Goal: Task Accomplishment & Management: Complete application form

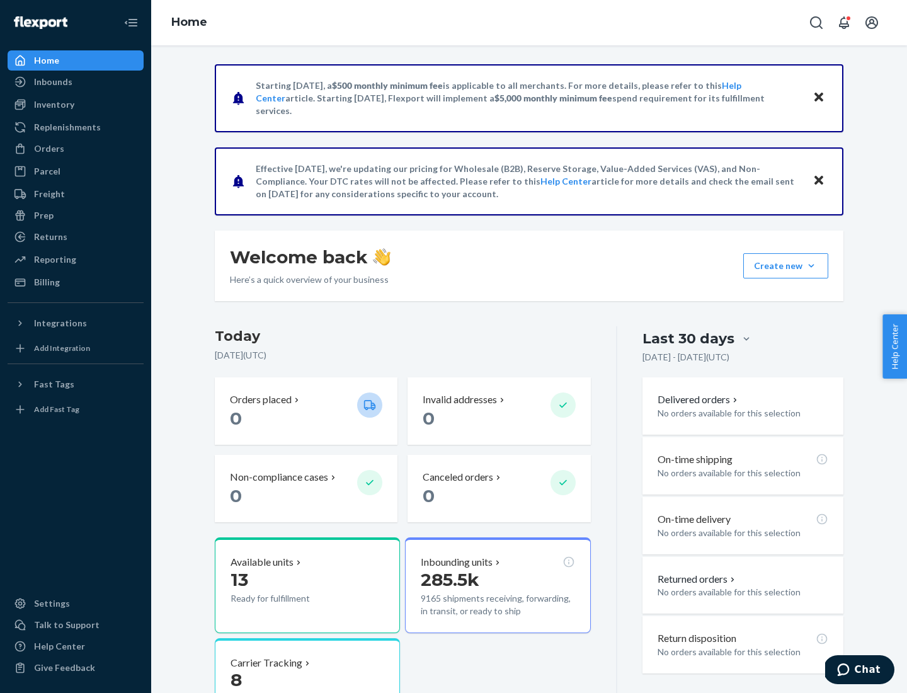
click at [812, 266] on button "Create new Create new inbound Create new order Create new product" at bounding box center [786, 265] width 85 height 25
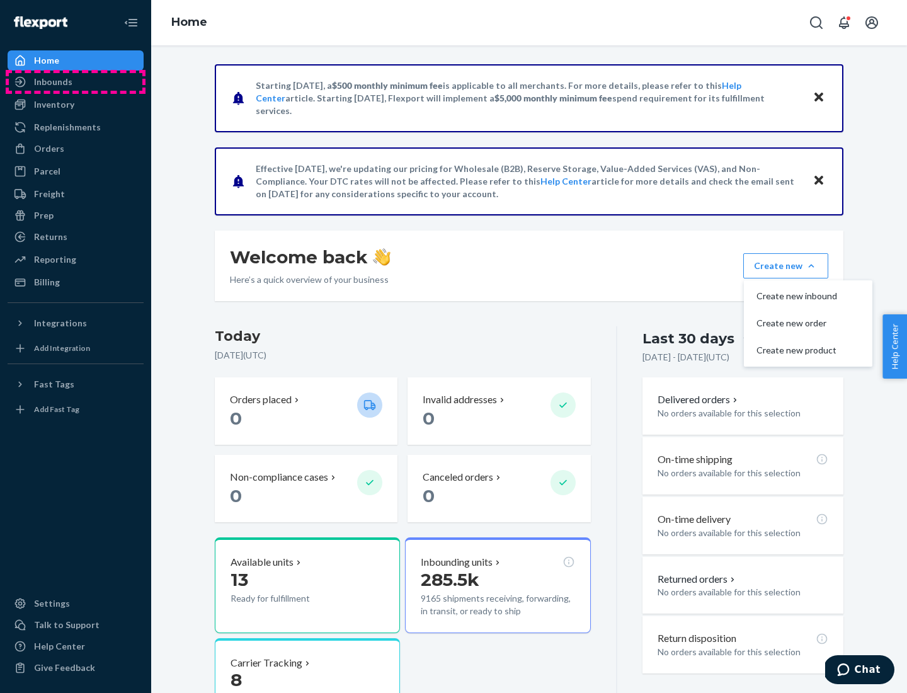
click at [76, 82] on div "Inbounds" at bounding box center [76, 82] width 134 height 18
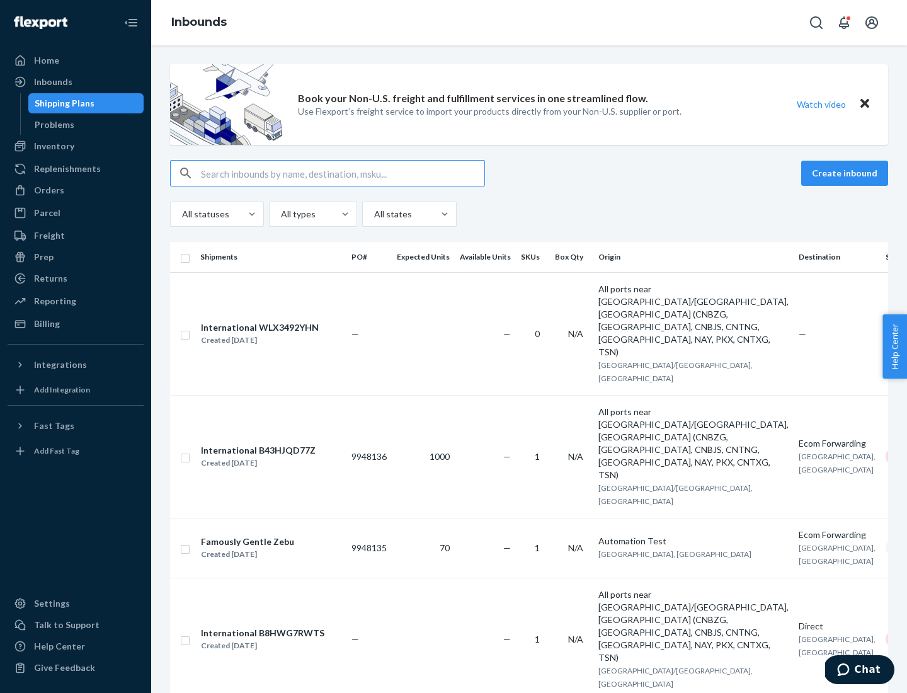
click at [847, 173] on button "Create inbound" at bounding box center [845, 173] width 87 height 25
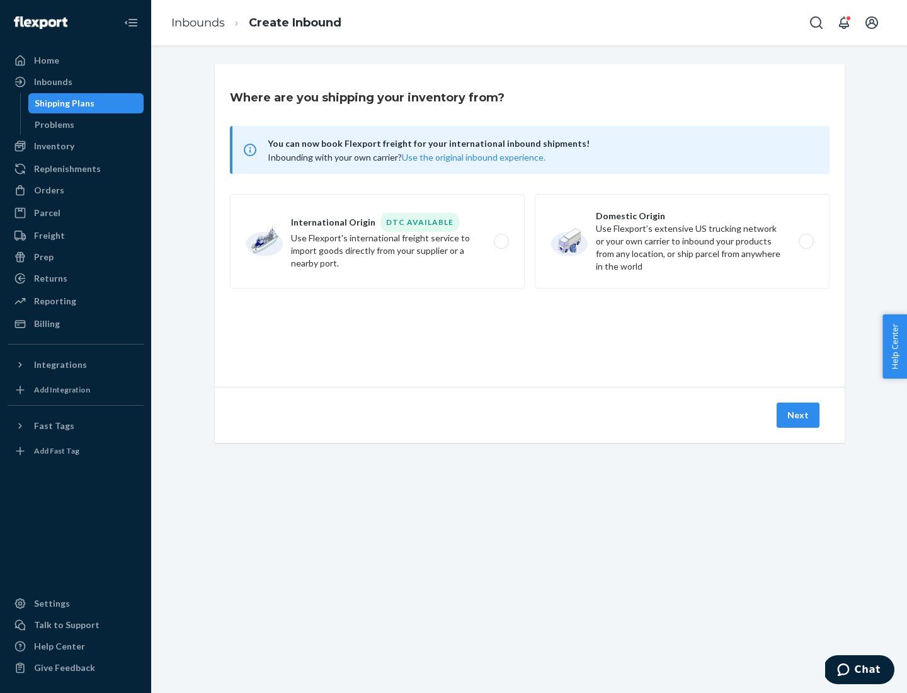
click at [682, 241] on label "Domestic Origin Use Flexport’s extensive US trucking network or your own carrie…" at bounding box center [682, 241] width 295 height 95
click at [806, 241] on input "Domestic Origin Use Flexport’s extensive US trucking network or your own carrie…" at bounding box center [810, 242] width 8 height 8
radio input "true"
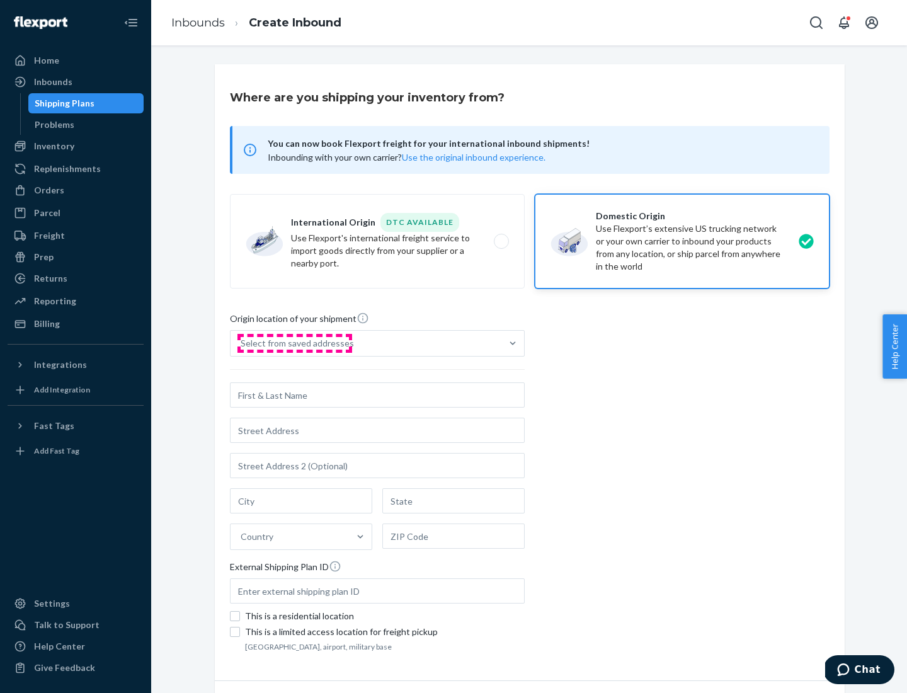
click at [294, 343] on div "Select from saved addresses" at bounding box center [297, 343] width 113 height 13
click at [242, 343] on input "Select from saved addresses" at bounding box center [241, 343] width 1 height 13
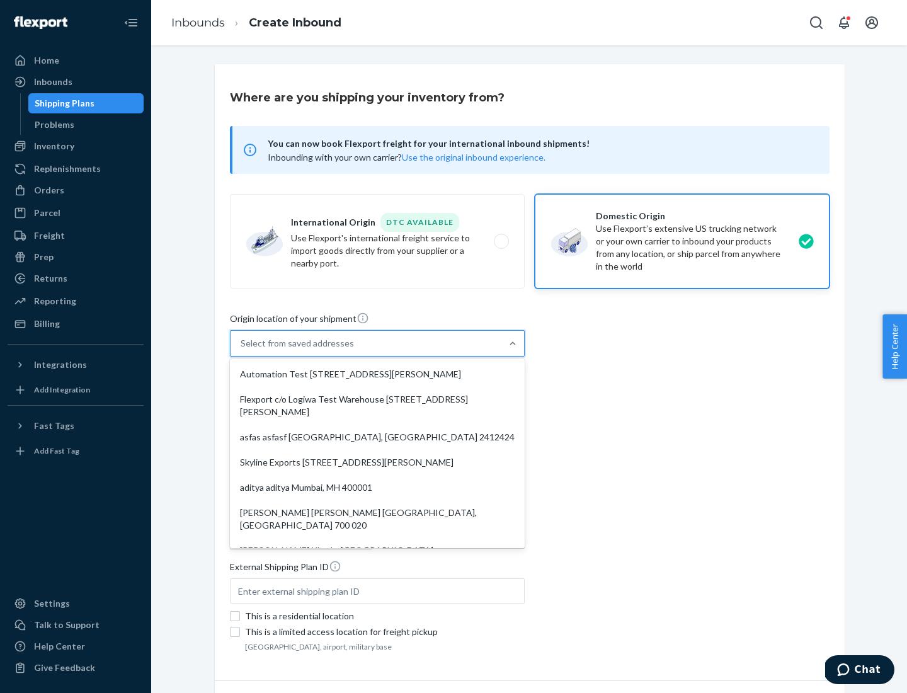
scroll to position [5, 0]
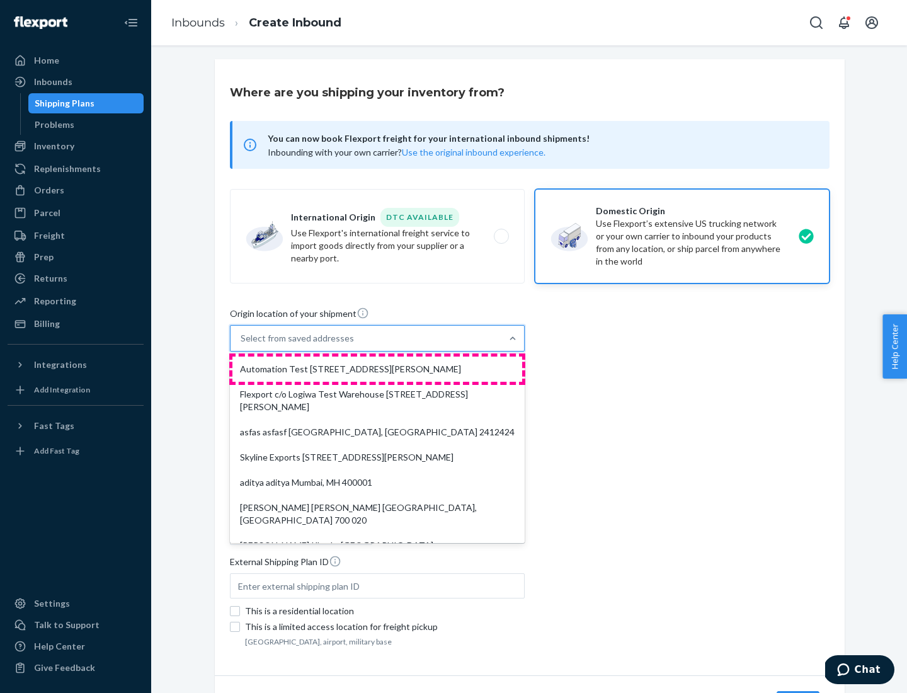
click at [377, 369] on div "Automation Test [STREET_ADDRESS][PERSON_NAME]" at bounding box center [378, 369] width 290 height 25
click at [242, 345] on input "option Automation Test [STREET_ADDRESS][PERSON_NAME]. 9 results available. Use …" at bounding box center [241, 338] width 1 height 13
type input "Automation Test"
type input "9th Floor"
type input "[GEOGRAPHIC_DATA]"
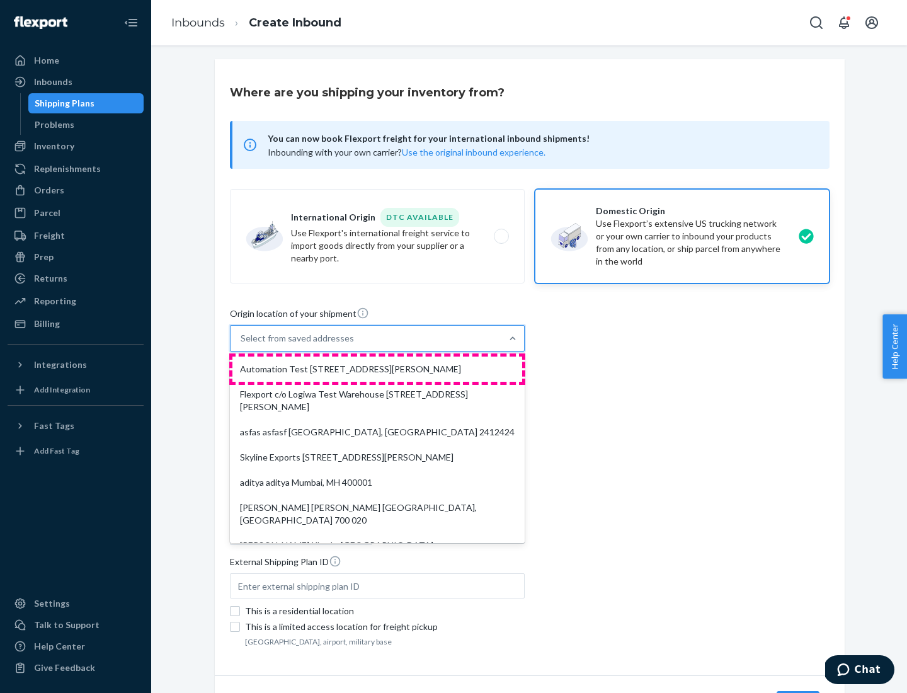
type input "CA"
type input "94104"
type input "[STREET_ADDRESS][PERSON_NAME]"
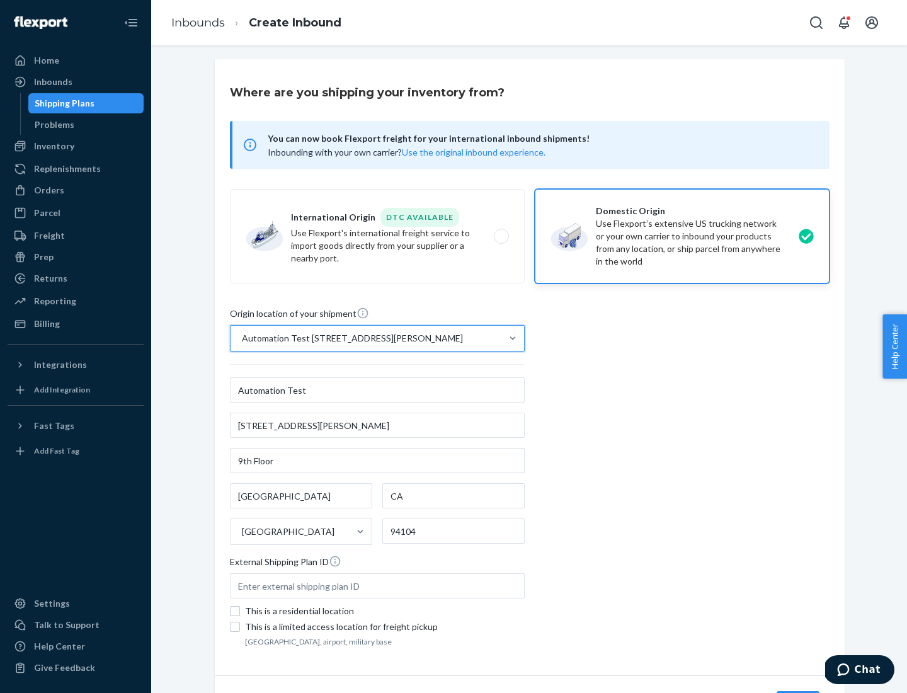
scroll to position [74, 0]
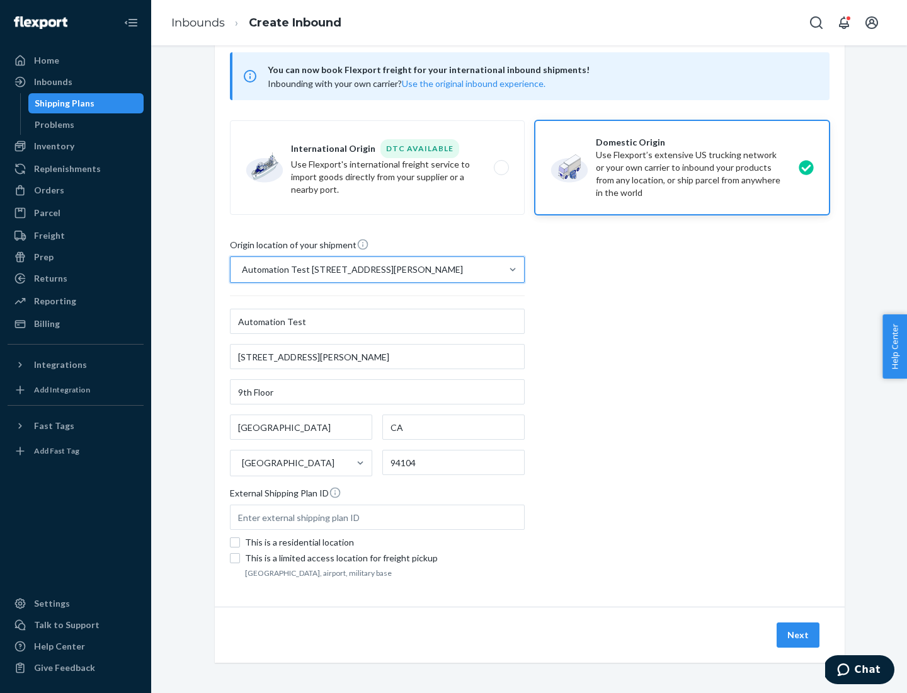
click at [799, 635] on button "Next" at bounding box center [798, 635] width 43 height 25
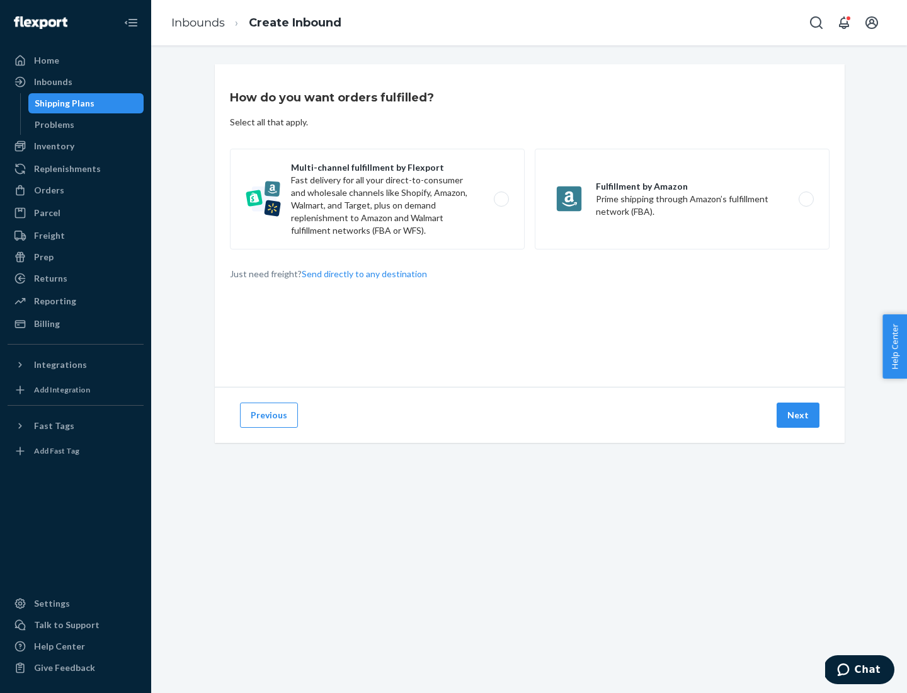
click at [377, 199] on label "Multi-channel fulfillment by Flexport Fast delivery for all your direct-to-cons…" at bounding box center [377, 199] width 295 height 101
click at [501, 199] on input "Multi-channel fulfillment by Flexport Fast delivery for all your direct-to-cons…" at bounding box center [505, 199] width 8 height 8
radio input "true"
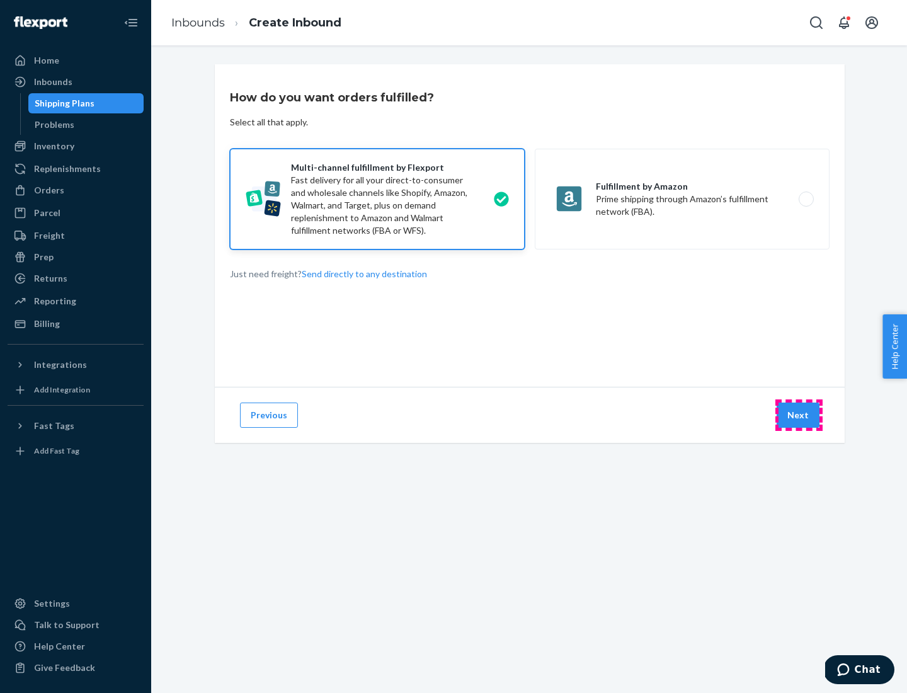
click at [799, 415] on button "Next" at bounding box center [798, 415] width 43 height 25
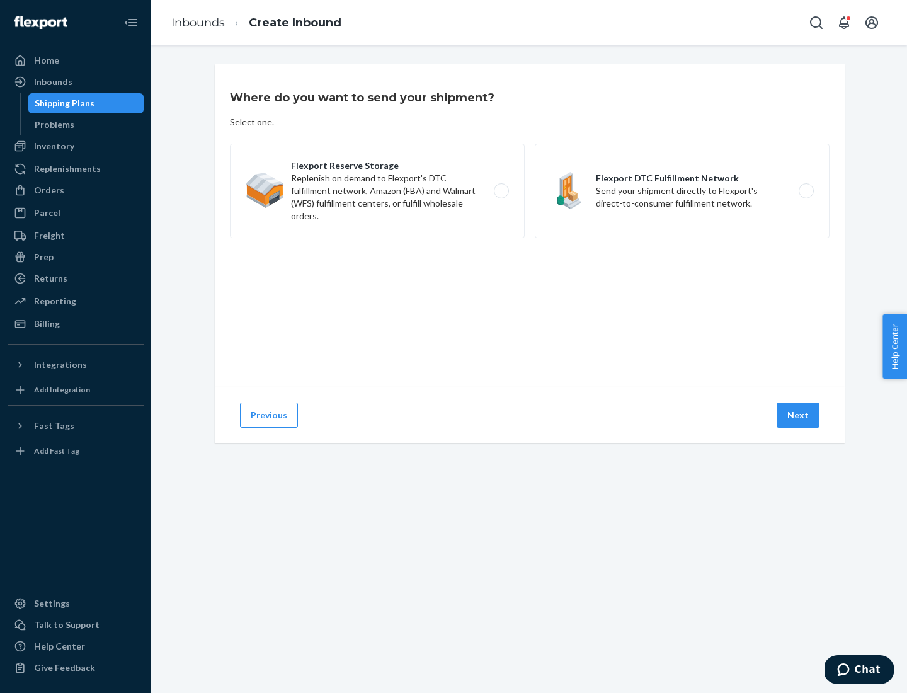
click at [682, 191] on label "Flexport DTC Fulfillment Network Send your shipment directly to Flexport's dire…" at bounding box center [682, 191] width 295 height 95
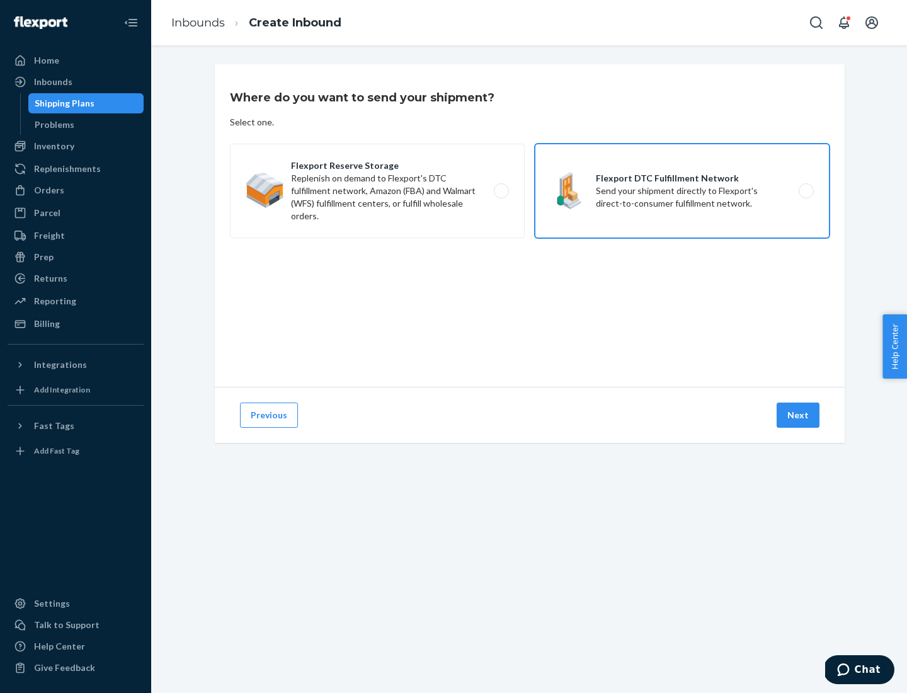
click at [806, 191] on input "Flexport DTC Fulfillment Network Send your shipment directly to Flexport's dire…" at bounding box center [810, 191] width 8 height 8
radio input "true"
click at [799, 415] on button "Next" at bounding box center [798, 415] width 43 height 25
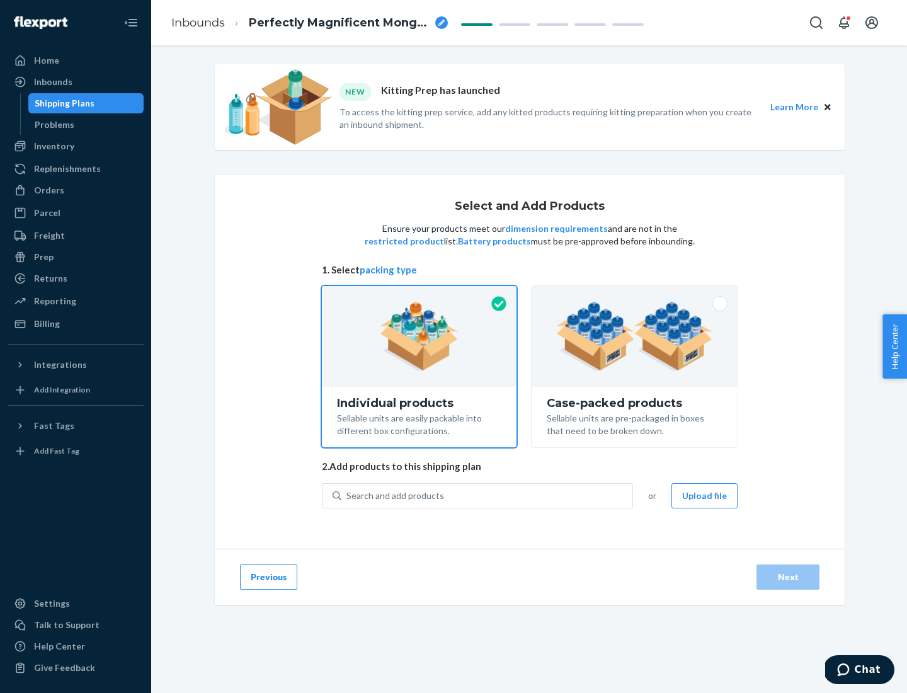
click at [635, 337] on img at bounding box center [634, 336] width 157 height 69
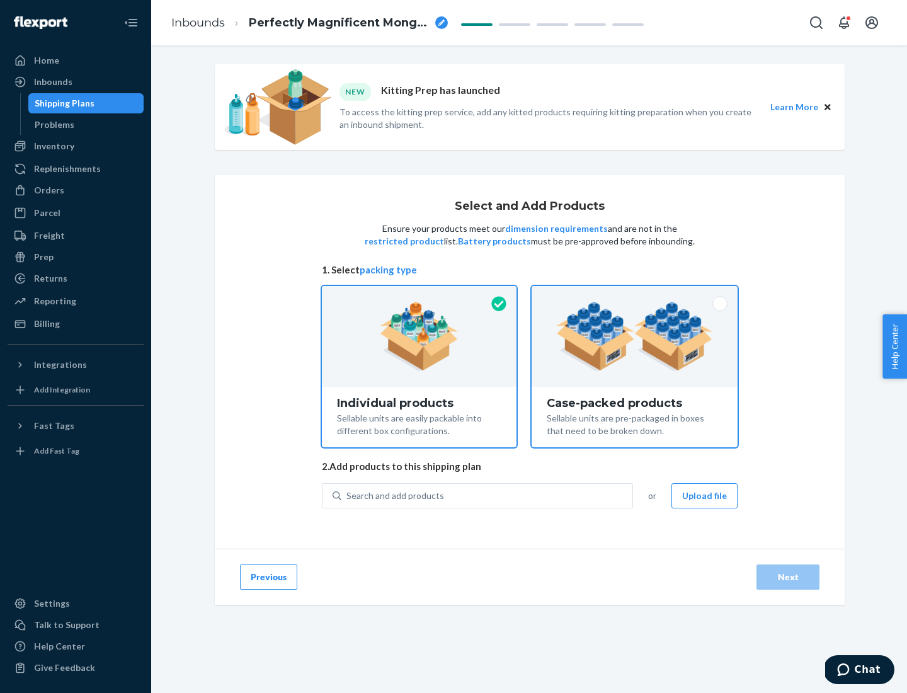
click at [635, 294] on input "Case-packed products Sellable units are pre-packaged in boxes that need to be b…" at bounding box center [635, 290] width 8 height 8
radio input "true"
radio input "false"
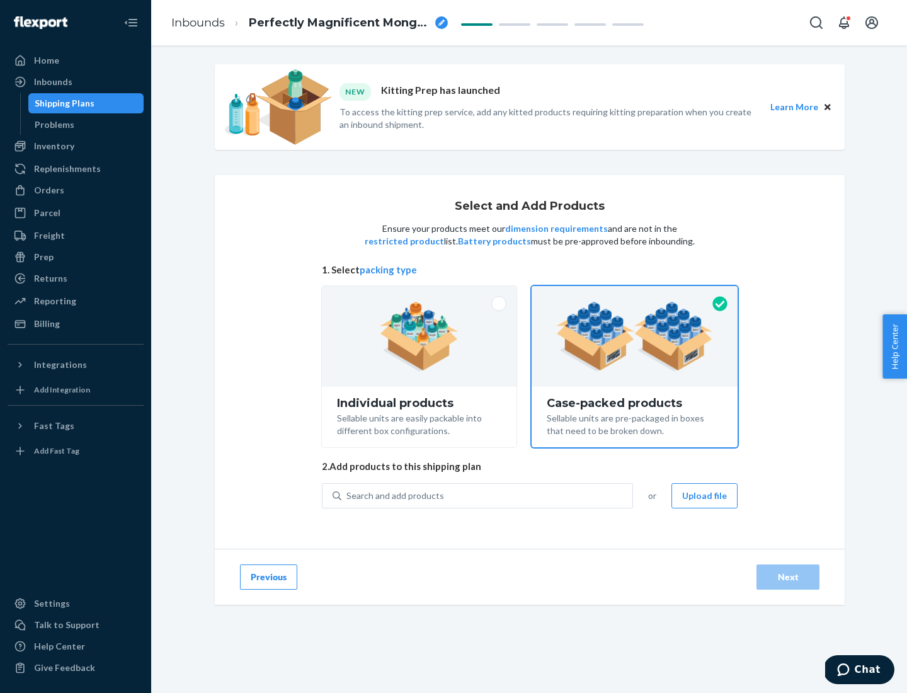
click at [488, 495] on div "Search and add products" at bounding box center [487, 496] width 291 height 23
click at [348, 495] on input "Search and add products" at bounding box center [347, 496] width 1 height 13
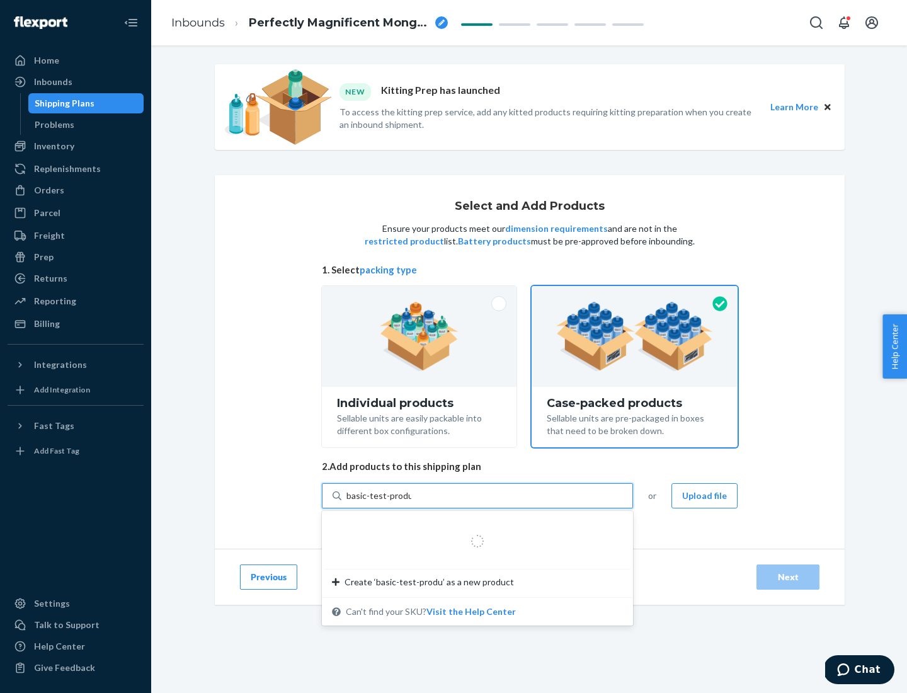
type input "basic-test-product-1"
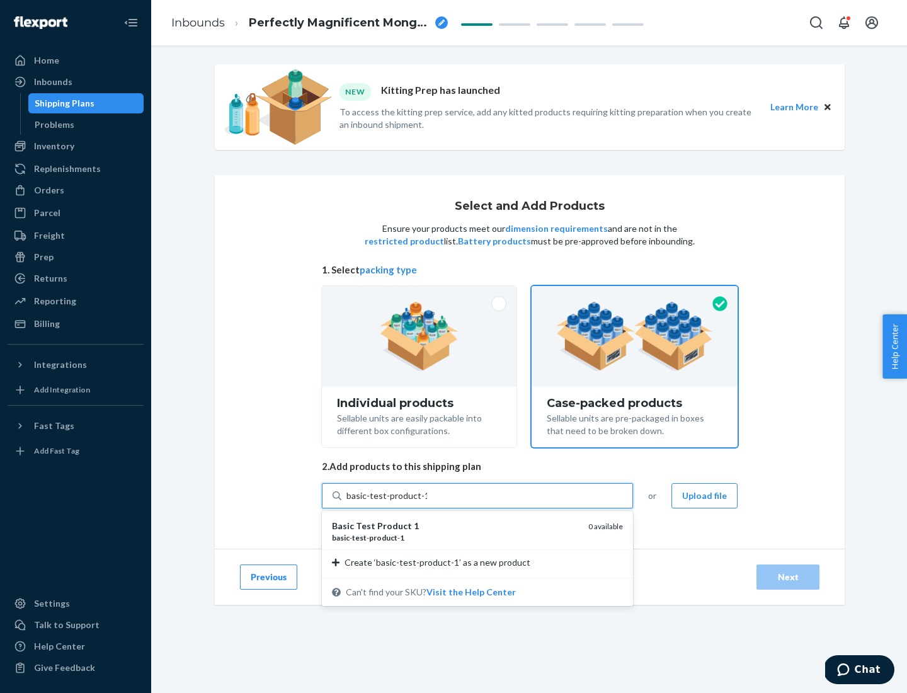
click at [456, 538] on div "basic - test - product - 1" at bounding box center [455, 537] width 246 height 11
click at [427, 502] on input "basic-test-product-1" at bounding box center [387, 496] width 81 height 13
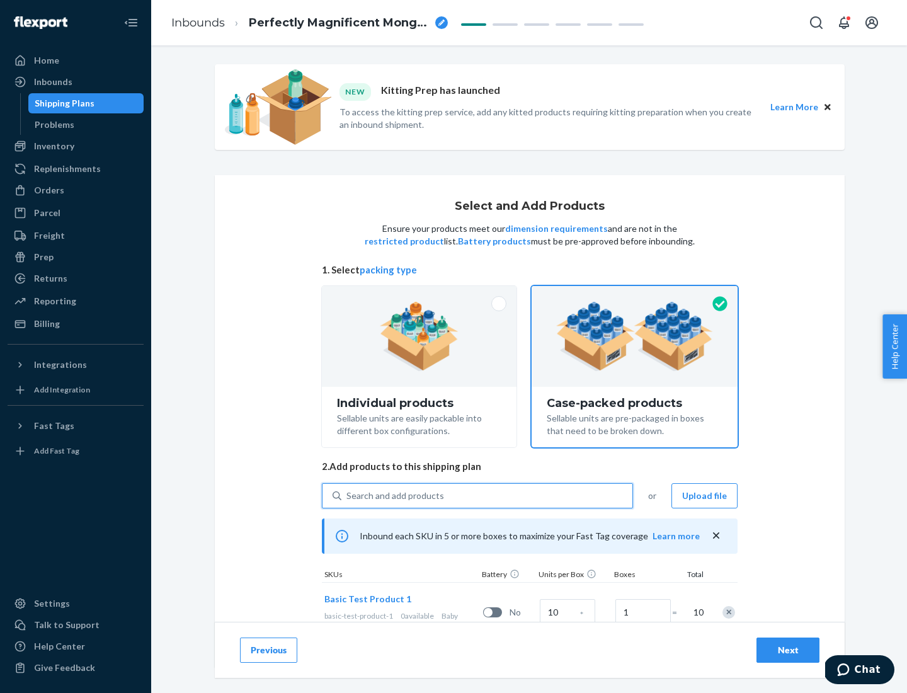
scroll to position [45, 0]
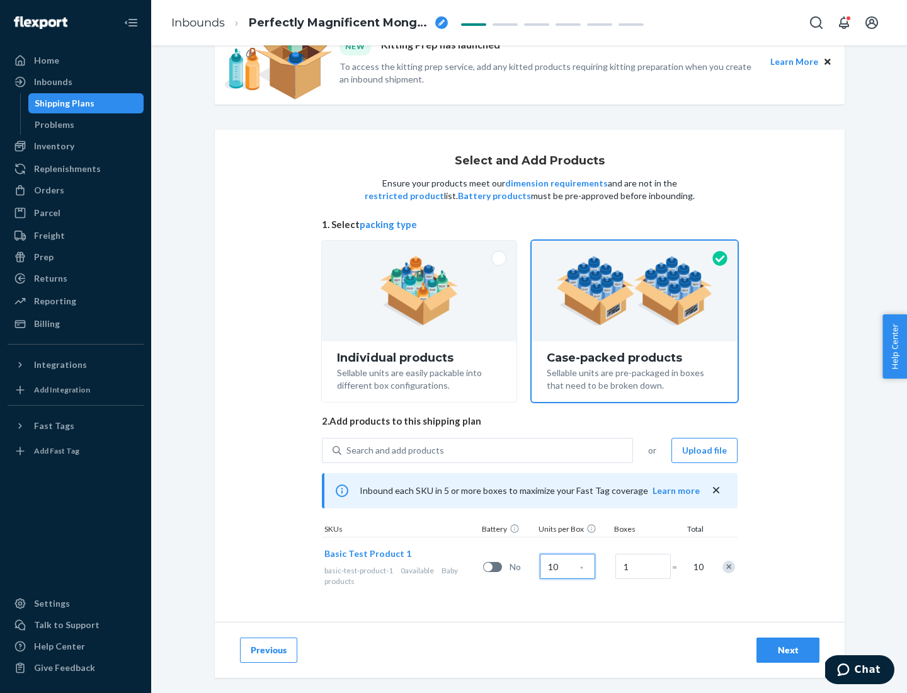
type input "10"
type input "7"
click at [788, 650] on div "Next" at bounding box center [789, 650] width 42 height 13
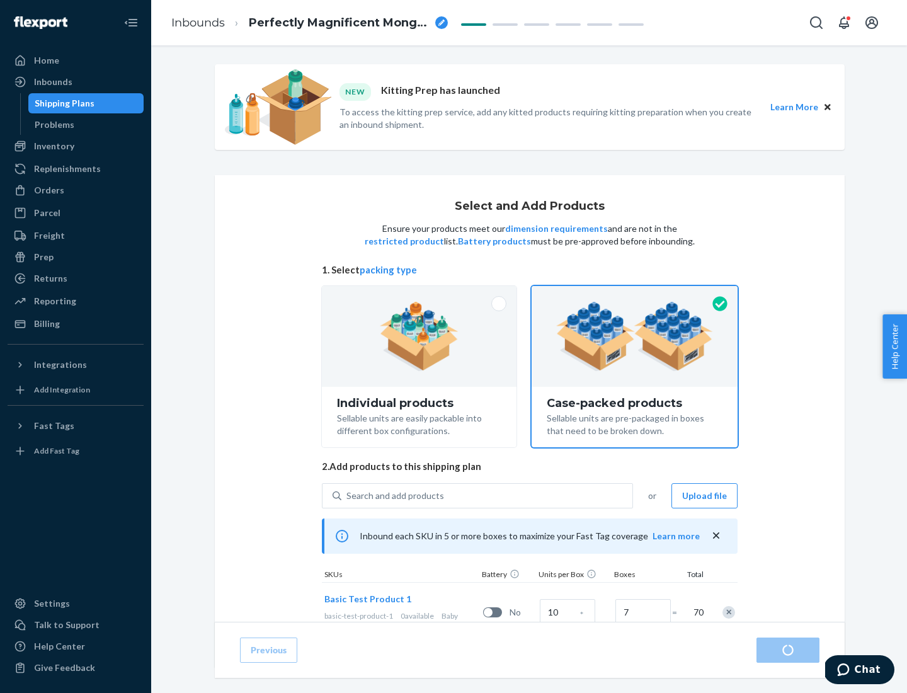
radio input "true"
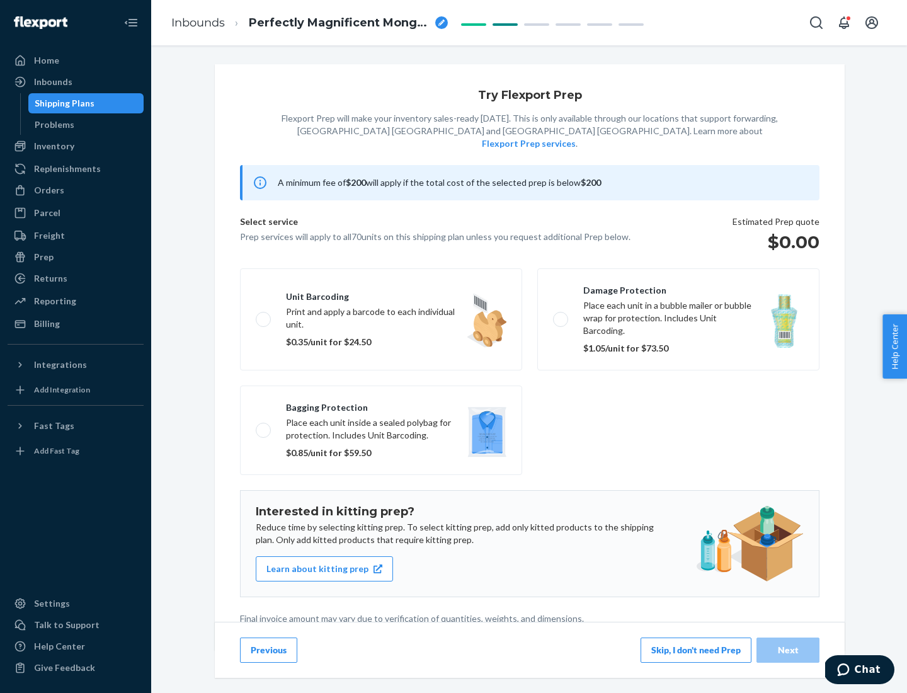
scroll to position [3, 0]
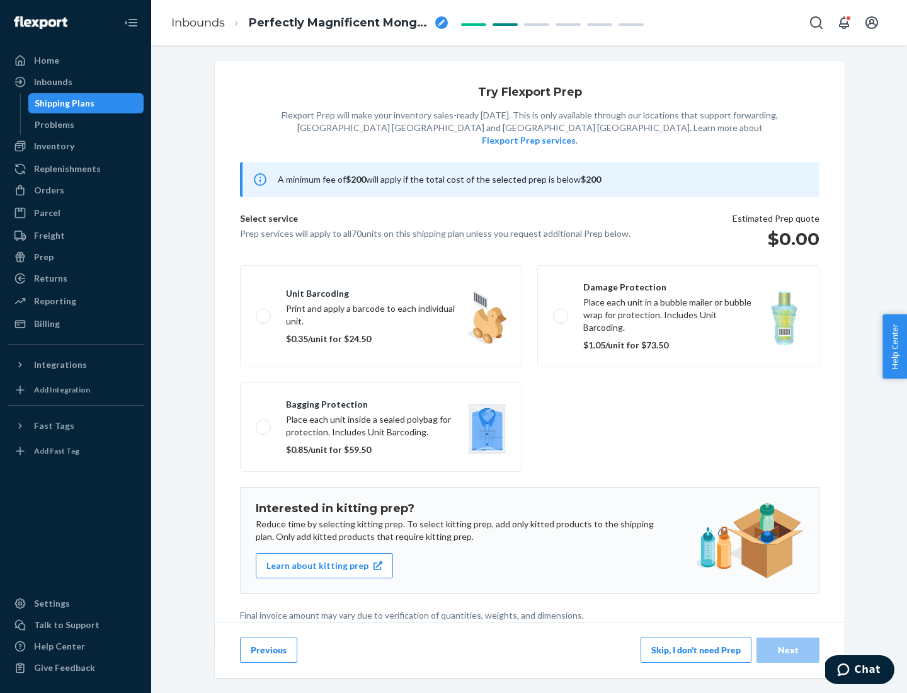
click at [381, 401] on label "Bagging protection Place each unit inside a sealed polybag for protection. Incl…" at bounding box center [381, 427] width 282 height 89
click at [264, 423] on input "Bagging protection Place each unit inside a sealed polybag for protection. Incl…" at bounding box center [260, 427] width 8 height 8
checkbox input "true"
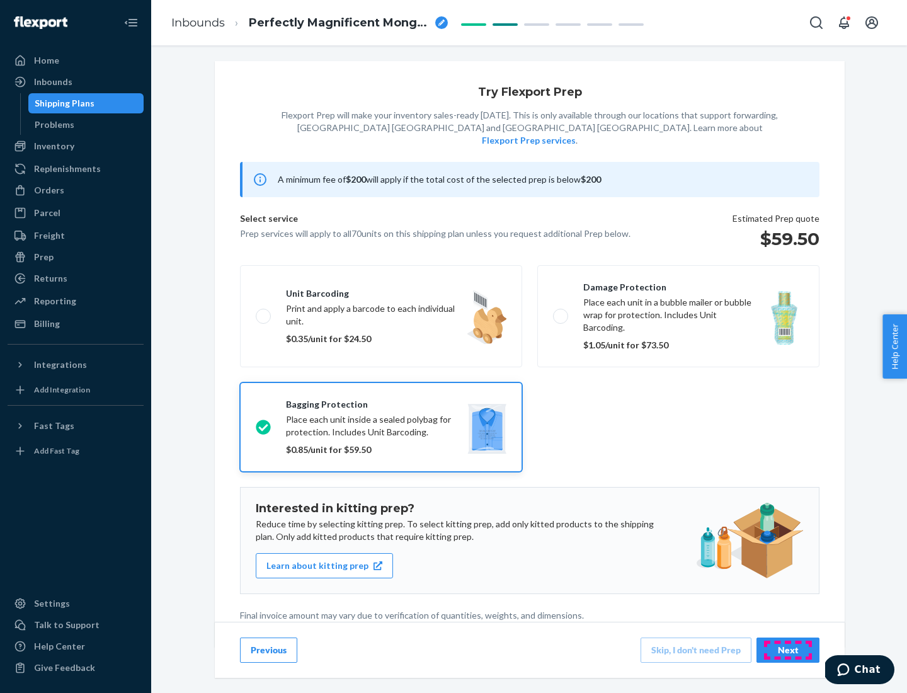
click at [788, 650] on div "Next" at bounding box center [789, 650] width 42 height 13
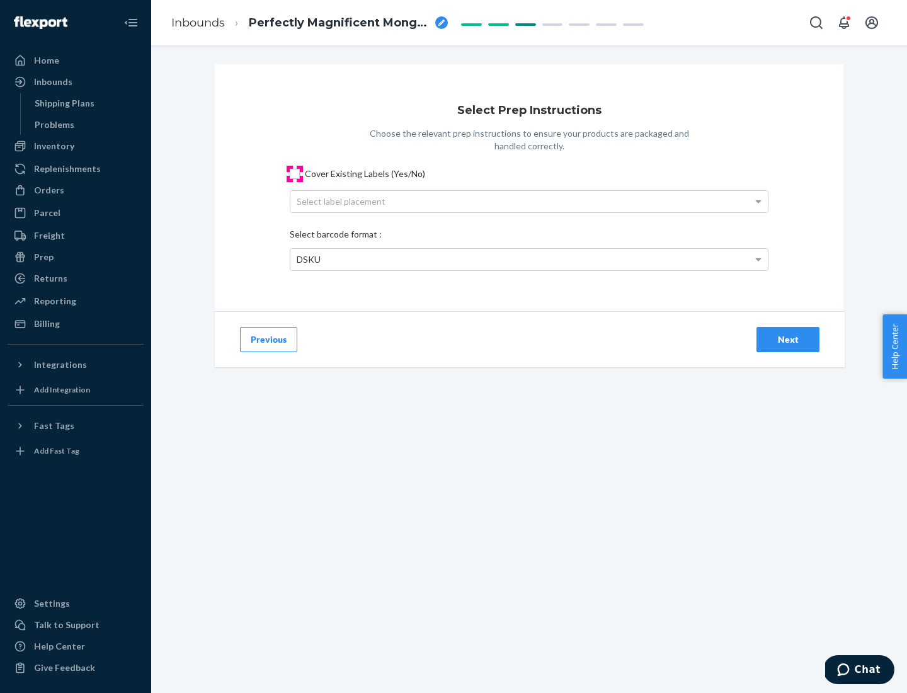
click at [295, 173] on input "Cover Existing Labels (Yes/No)" at bounding box center [295, 174] width 10 height 10
checkbox input "true"
click at [529, 201] on div "Select label placement" at bounding box center [530, 201] width 478 height 21
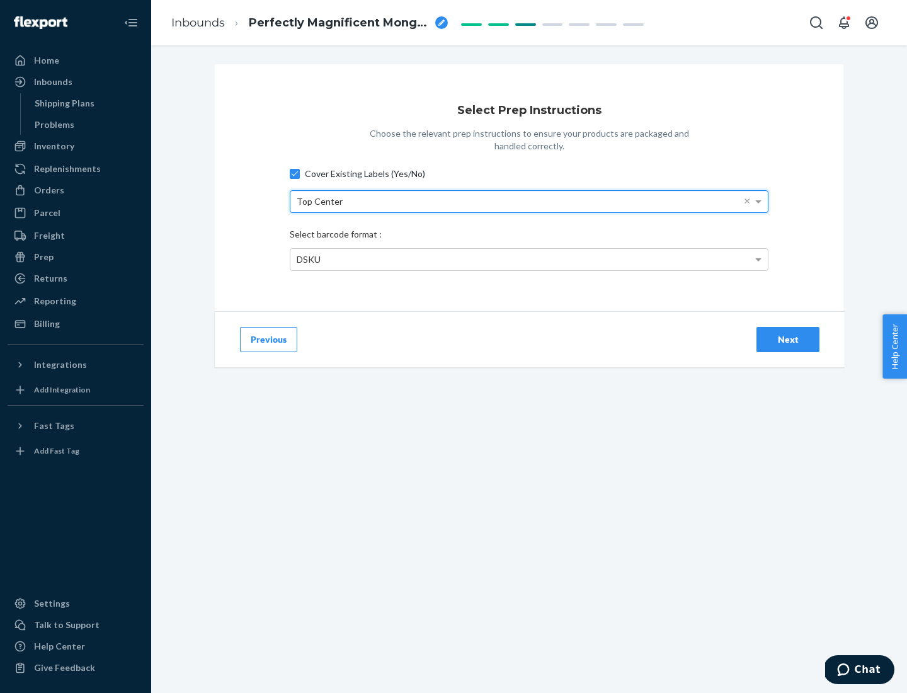
click at [529, 259] on div "DSKU" at bounding box center [530, 259] width 478 height 21
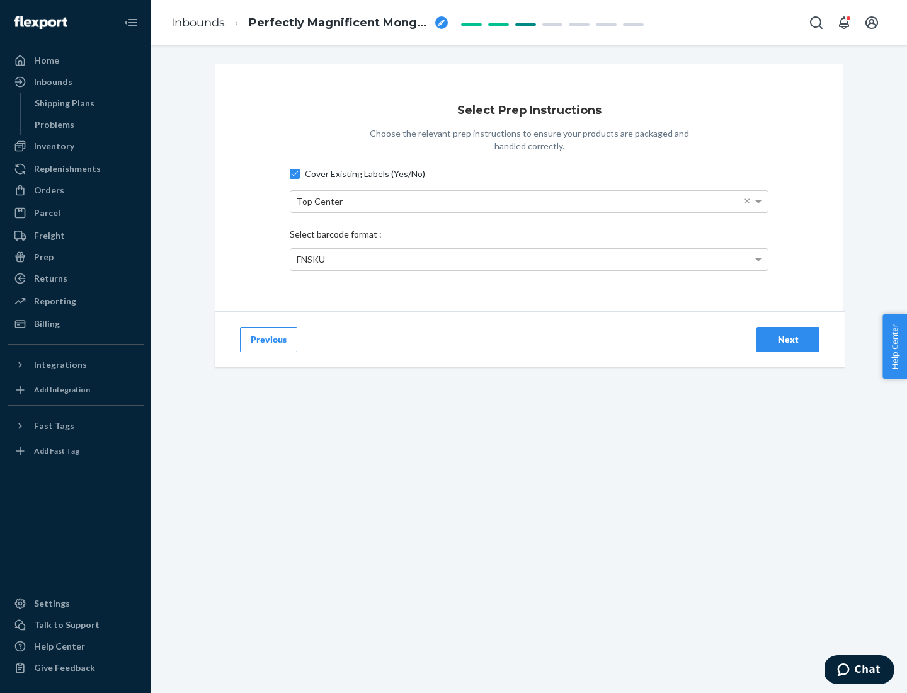
click at [788, 339] on div "Next" at bounding box center [789, 339] width 42 height 13
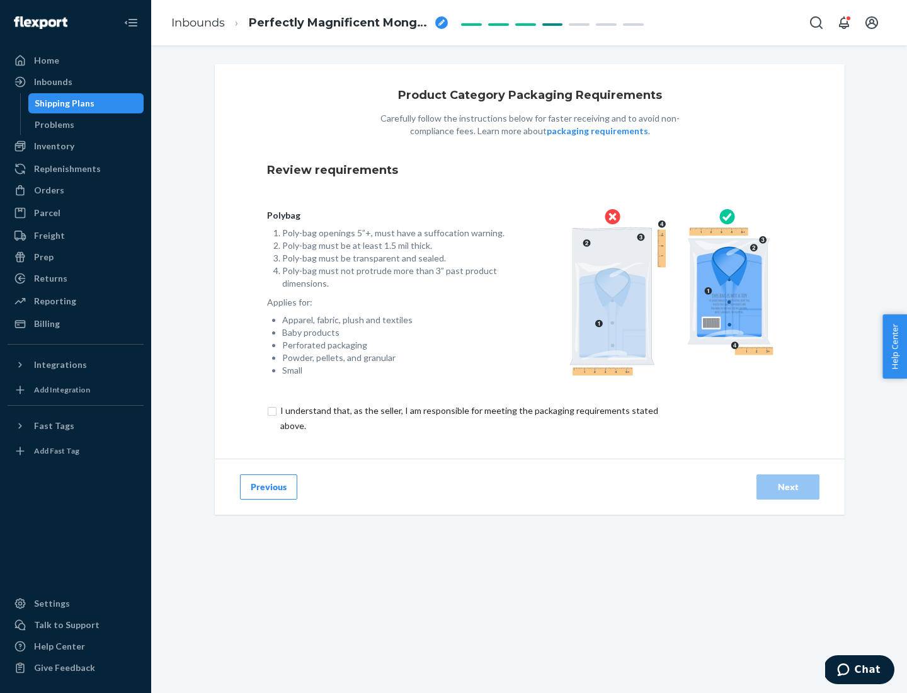
click at [468, 418] on input "checkbox" at bounding box center [476, 418] width 419 height 30
checkbox input "true"
click at [788, 486] on div "Next" at bounding box center [789, 487] width 42 height 13
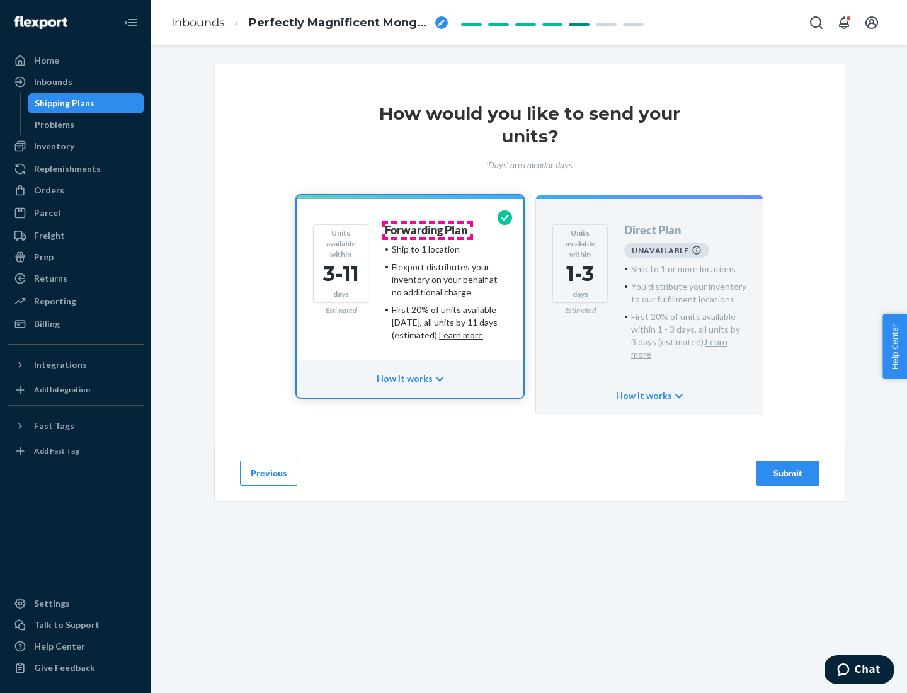
click at [427, 230] on h4 "Forwarding Plan" at bounding box center [426, 230] width 83 height 13
click at [788, 467] on div "Submit" at bounding box center [789, 473] width 42 height 13
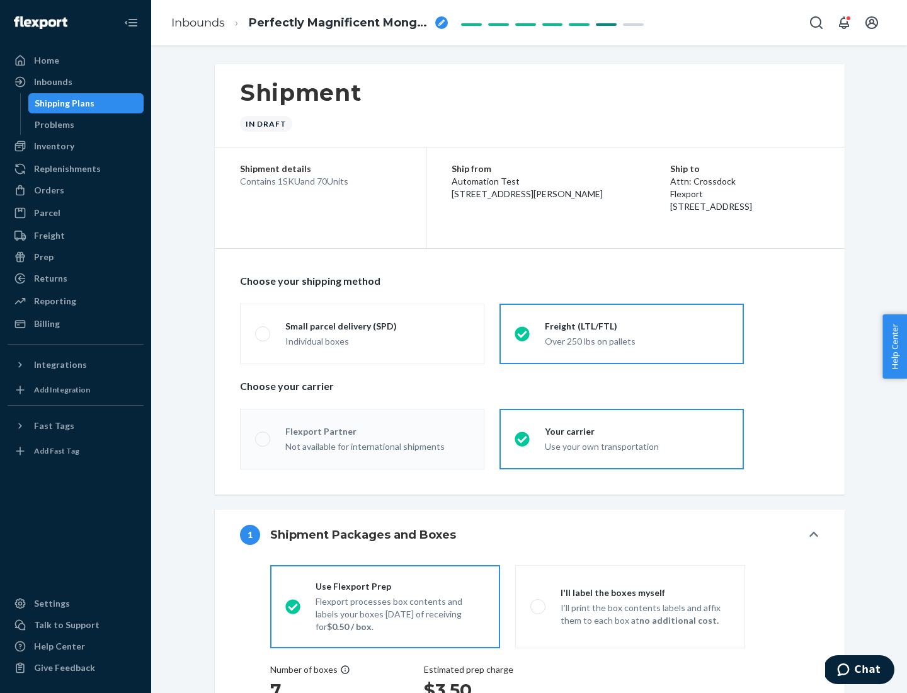
radio input "true"
radio input "false"
radio input "true"
radio input "false"
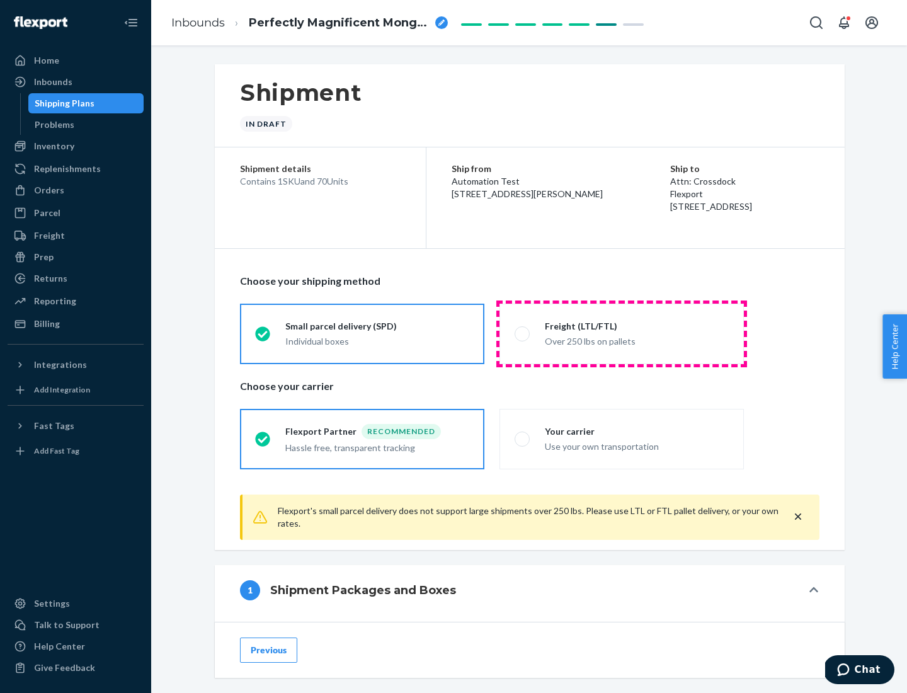
click at [622, 333] on div "Over 250 lbs on pallets" at bounding box center [637, 340] width 184 height 15
click at [523, 333] on input "Freight (LTL/FTL) Over 250 lbs on pallets" at bounding box center [519, 334] width 8 height 8
radio input "true"
radio input "false"
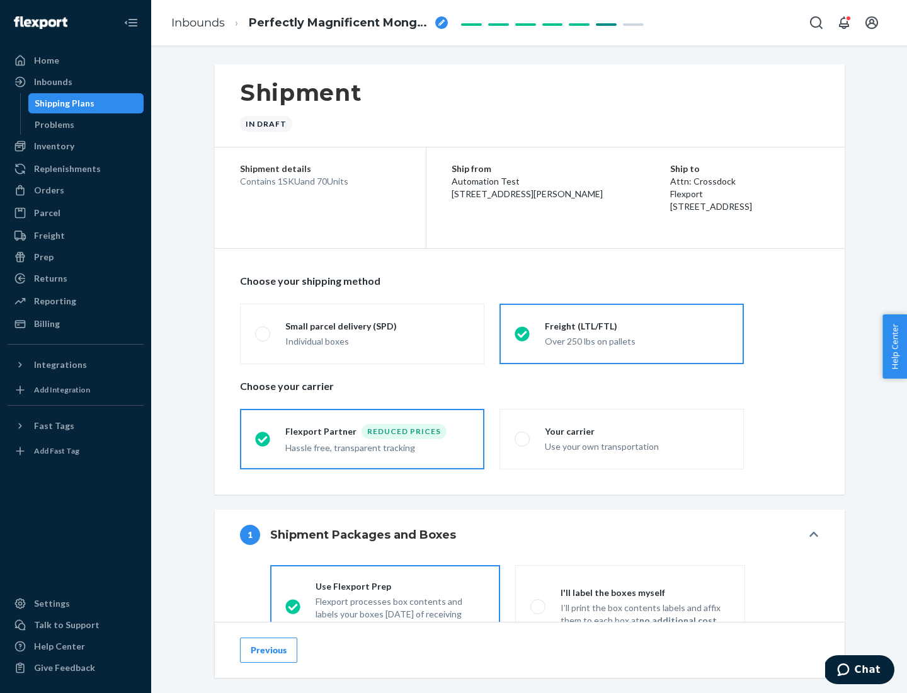
scroll to position [70, 0]
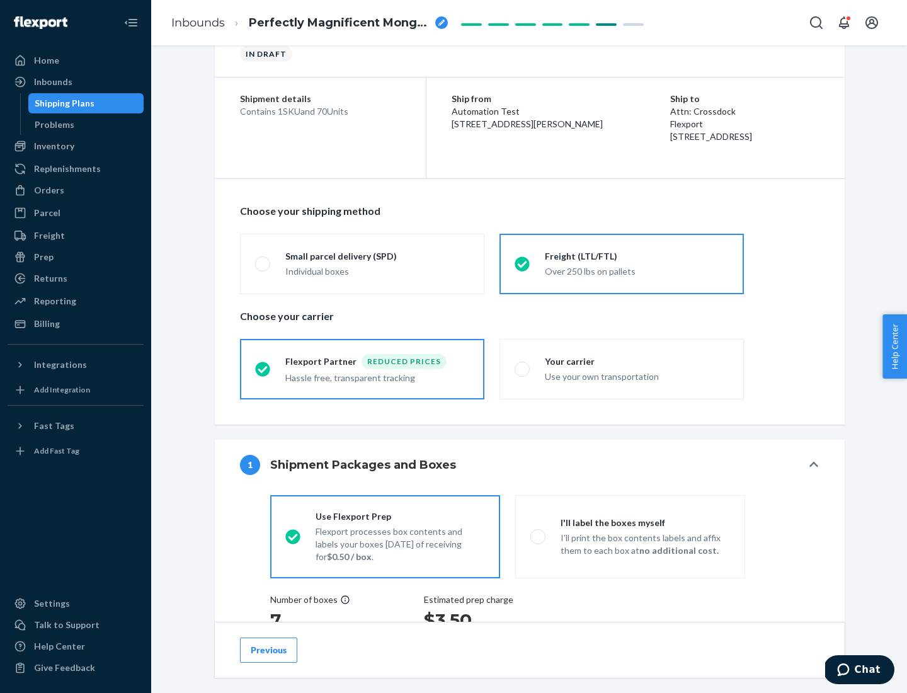
click at [362, 369] on div "Hassle free, transparent tracking" at bounding box center [377, 376] width 184 height 15
click at [263, 369] on input "Flexport Partner Reduced prices Hassle free, transparent tracking" at bounding box center [259, 369] width 8 height 8
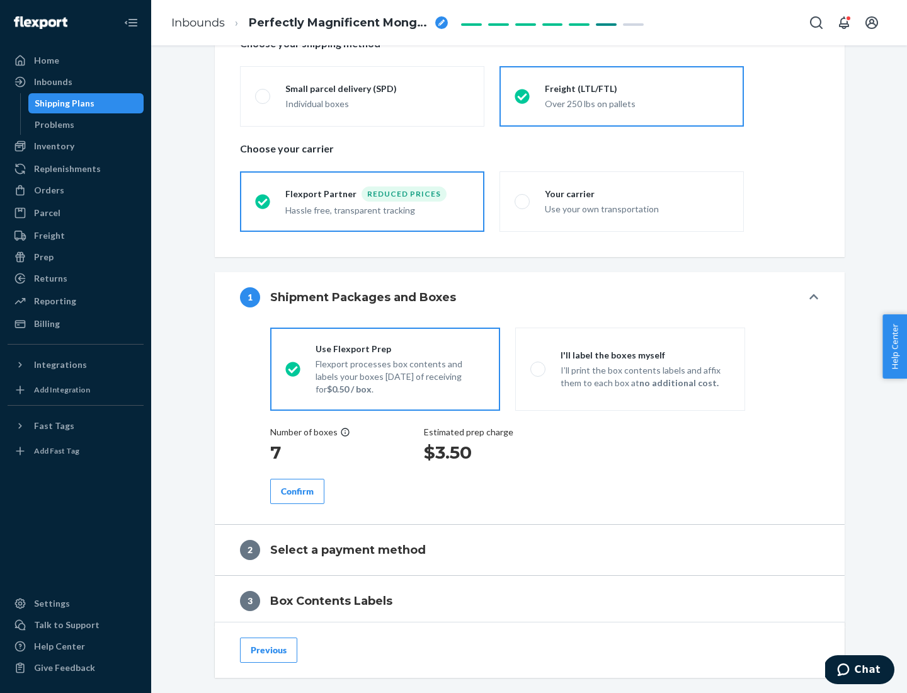
click at [630, 369] on p "I’ll print the box contents labels and affix them to each box at no additional …" at bounding box center [646, 376] width 170 height 25
click at [539, 369] on input "I'll label the boxes myself I’ll print the box contents labels and affix them t…" at bounding box center [535, 369] width 8 height 8
radio input "true"
radio input "false"
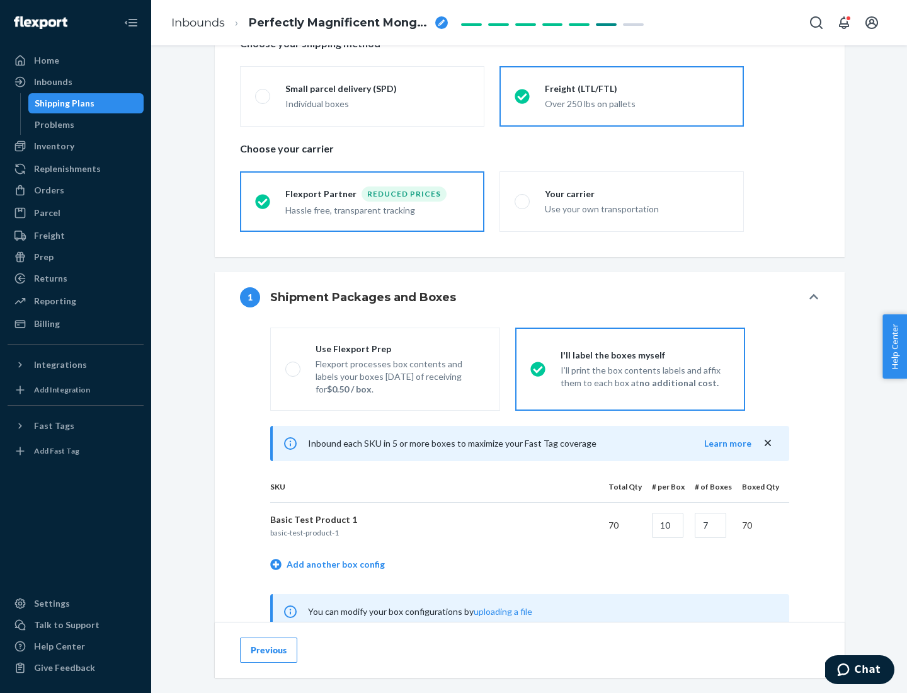
scroll to position [394, 0]
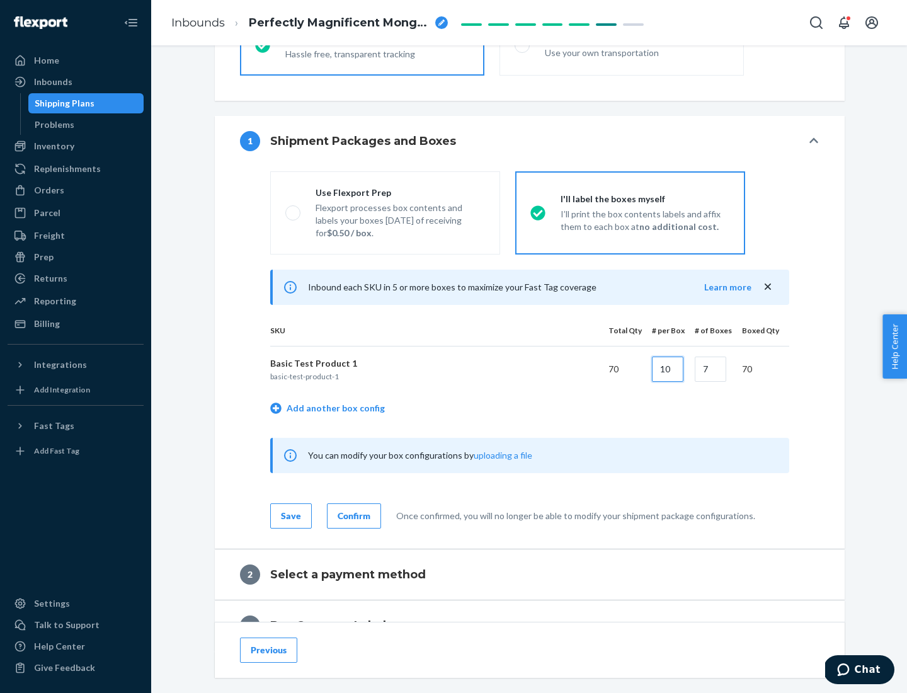
type input "10"
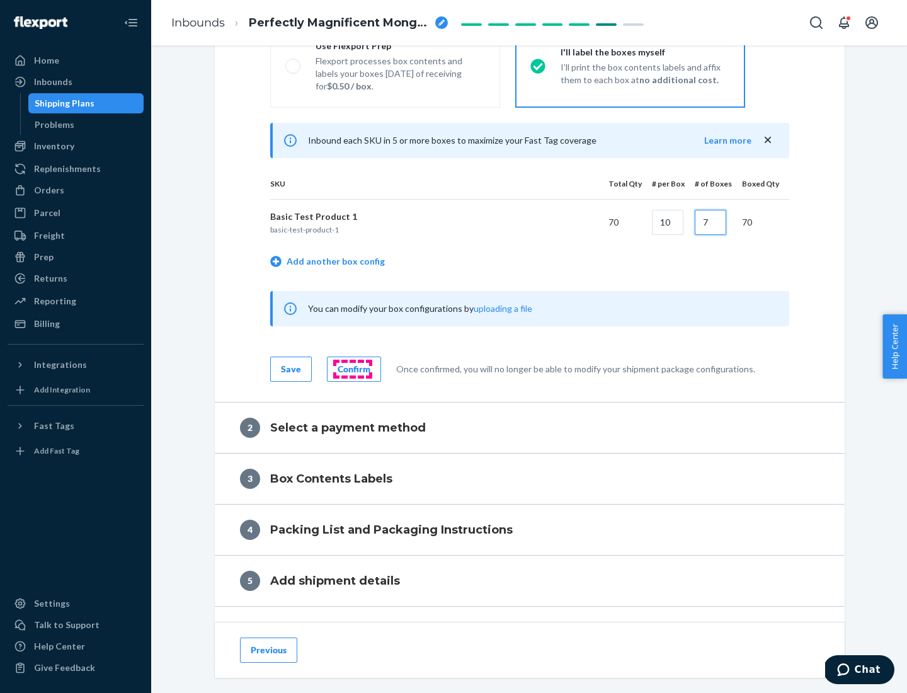
type input "7"
click at [352, 369] on div "Confirm" at bounding box center [354, 369] width 33 height 13
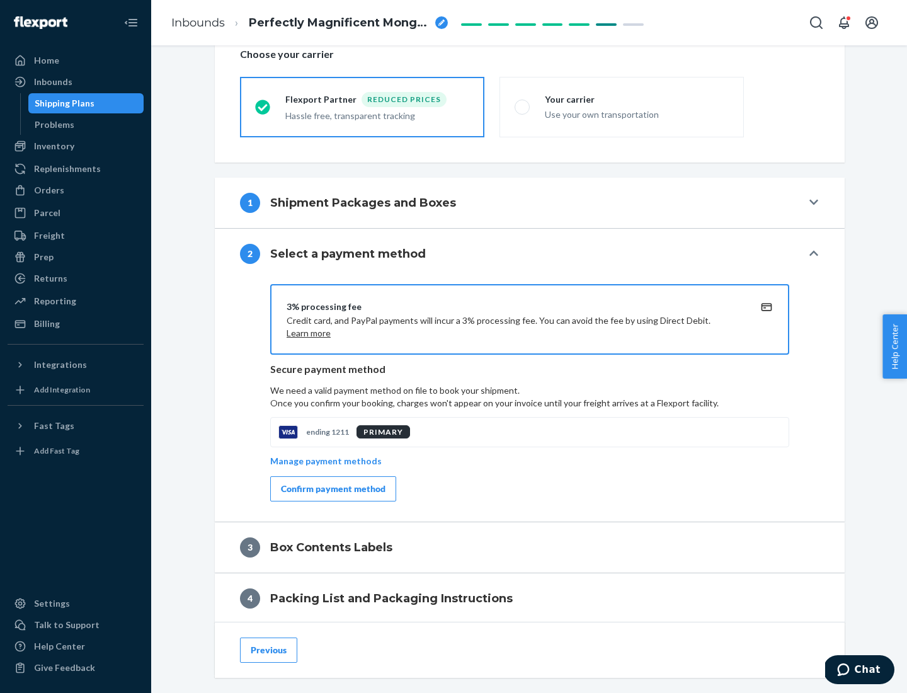
scroll to position [452, 0]
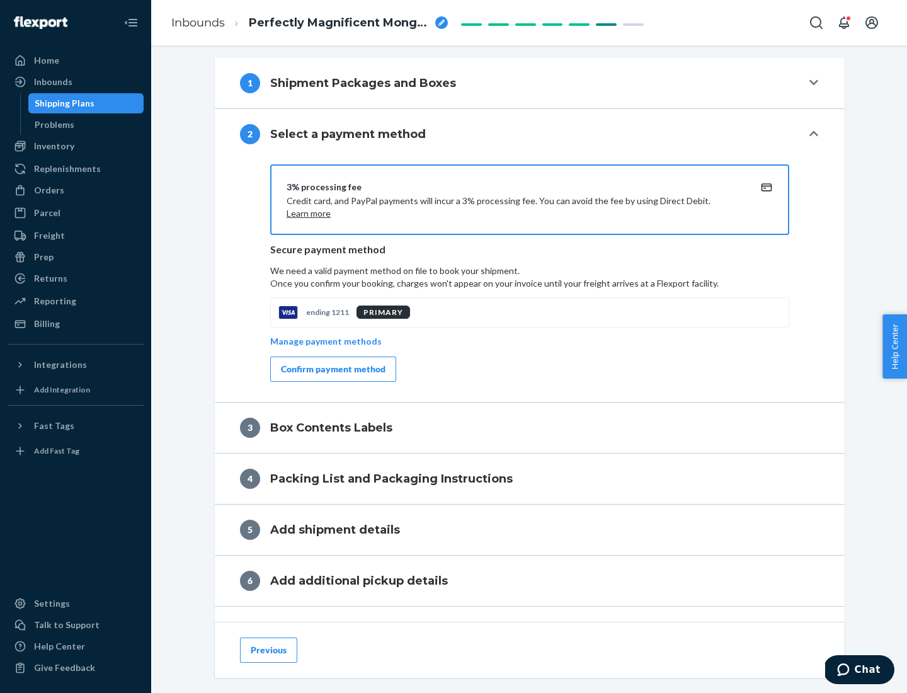
click at [332, 369] on div "Confirm payment method" at bounding box center [333, 369] width 105 height 13
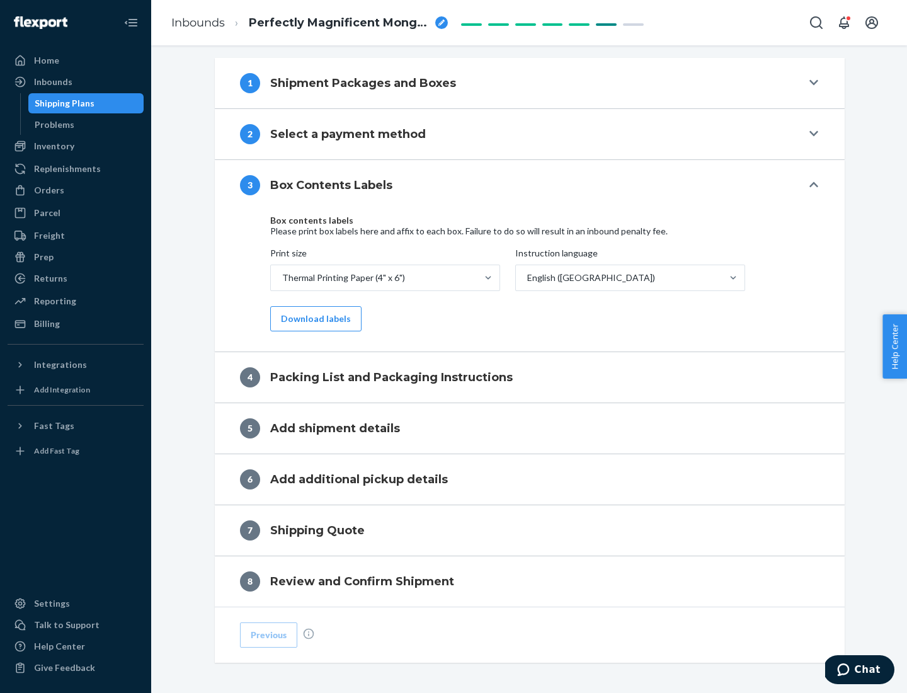
scroll to position [401, 0]
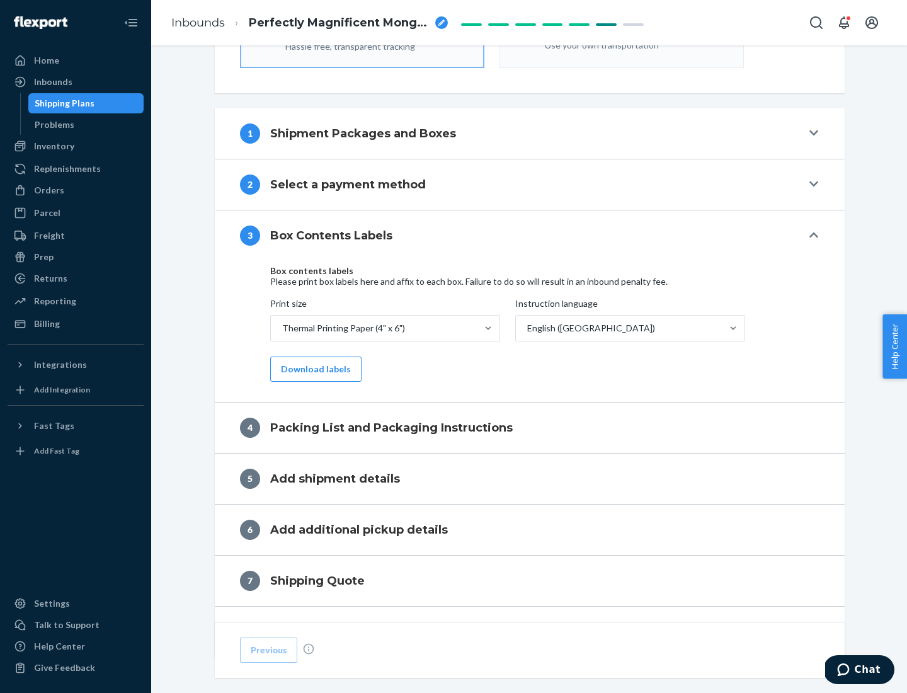
click at [313, 369] on button "Download labels" at bounding box center [315, 369] width 91 height 25
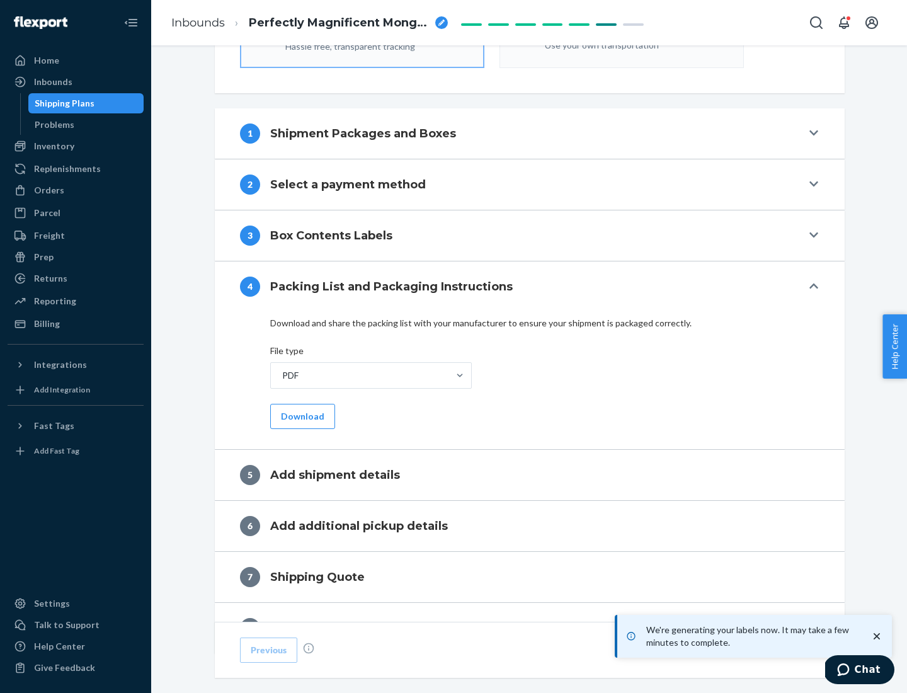
scroll to position [449, 0]
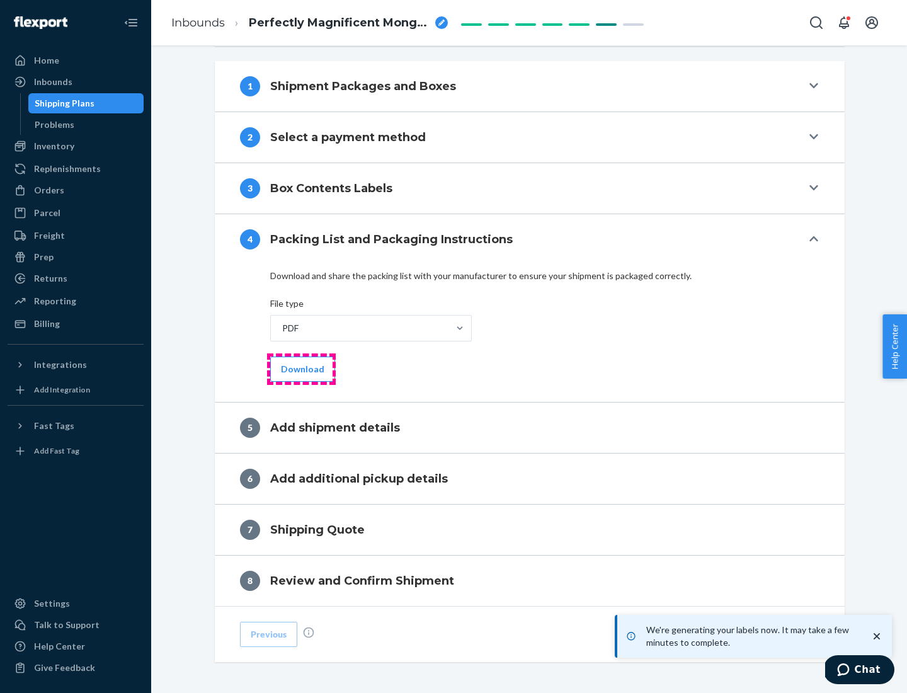
click at [301, 369] on button "Download" at bounding box center [302, 369] width 65 height 25
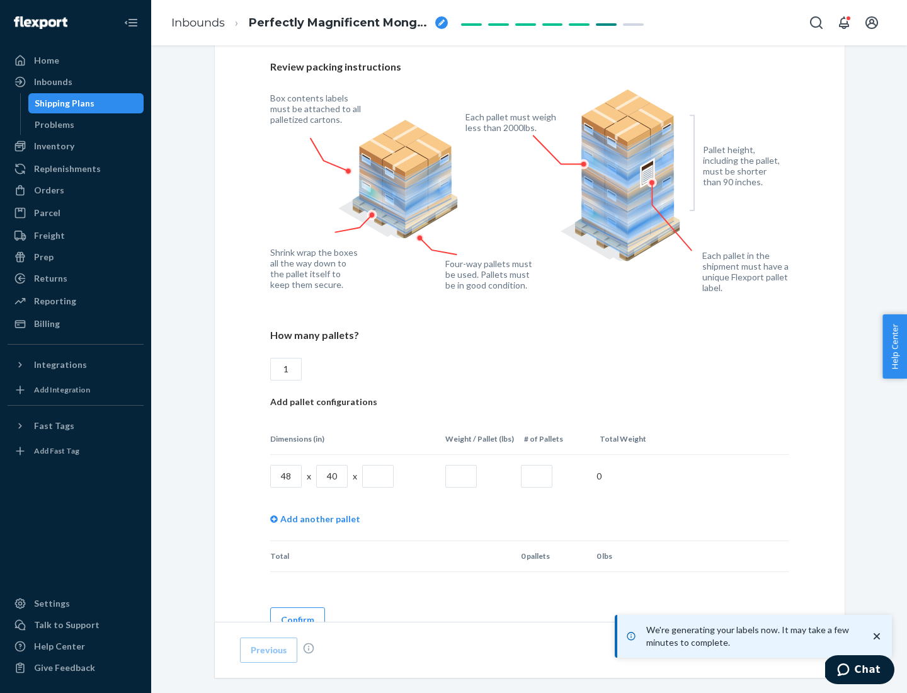
scroll to position [916, 0]
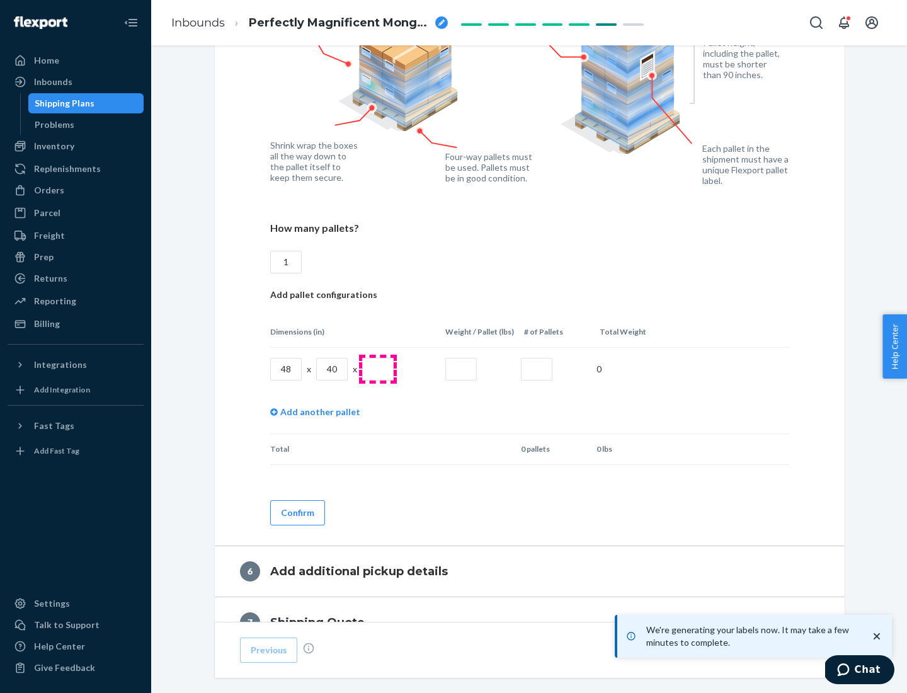
type input "1"
type input "40"
type input "200"
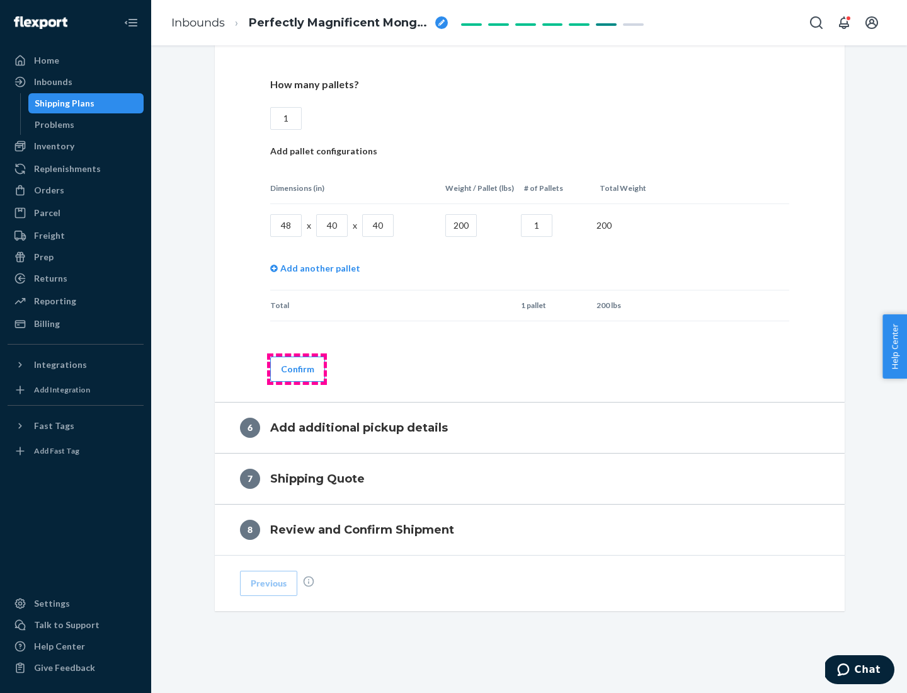
type input "1"
click at [297, 369] on button "Confirm" at bounding box center [297, 369] width 55 height 25
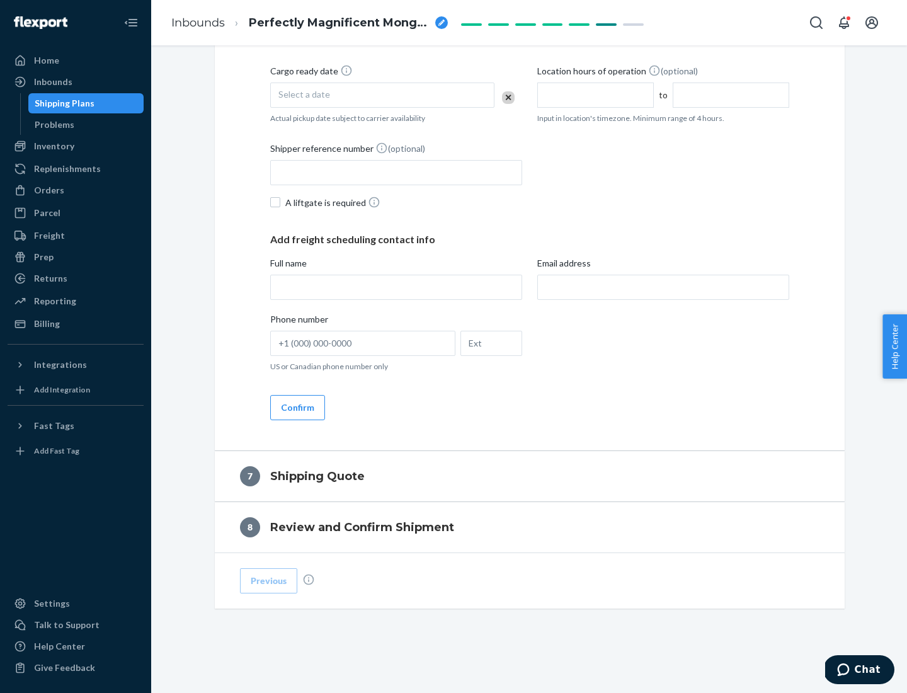
scroll to position [482, 0]
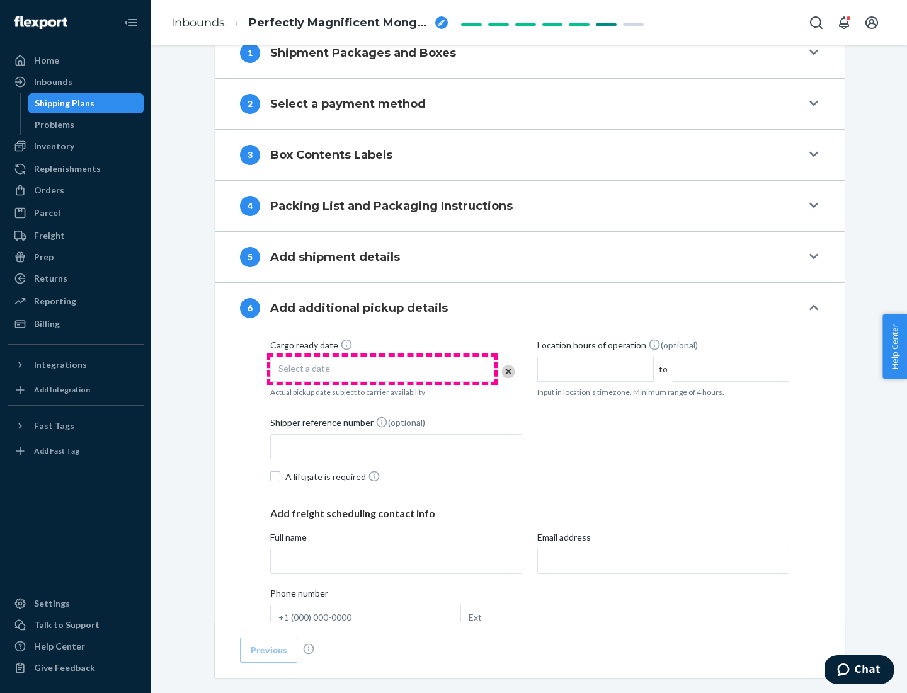
click at [383, 369] on div "Select a date" at bounding box center [382, 369] width 224 height 25
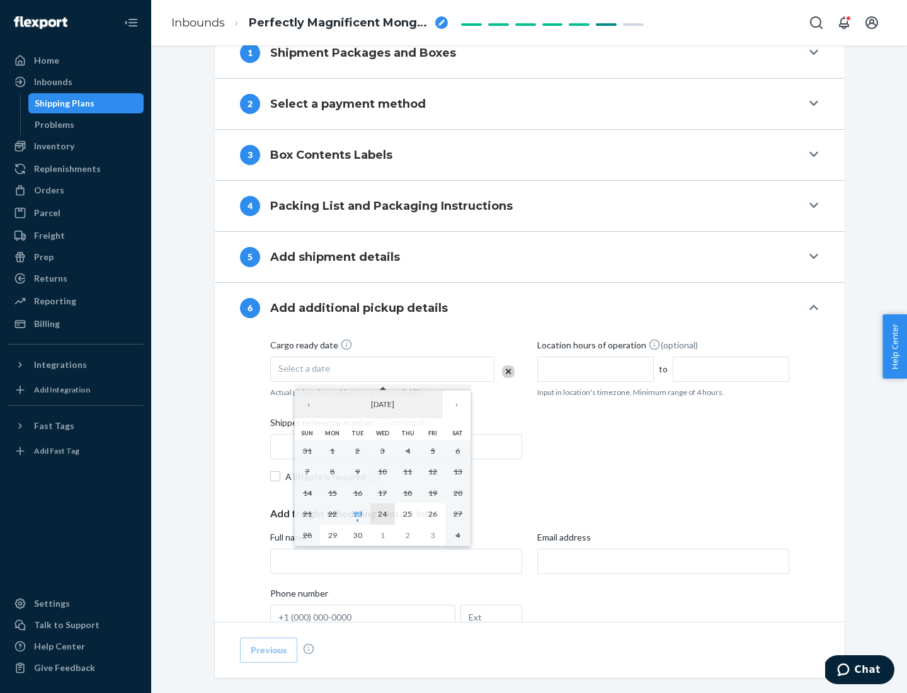
click at [383, 514] on abbr "24" at bounding box center [382, 513] width 9 height 9
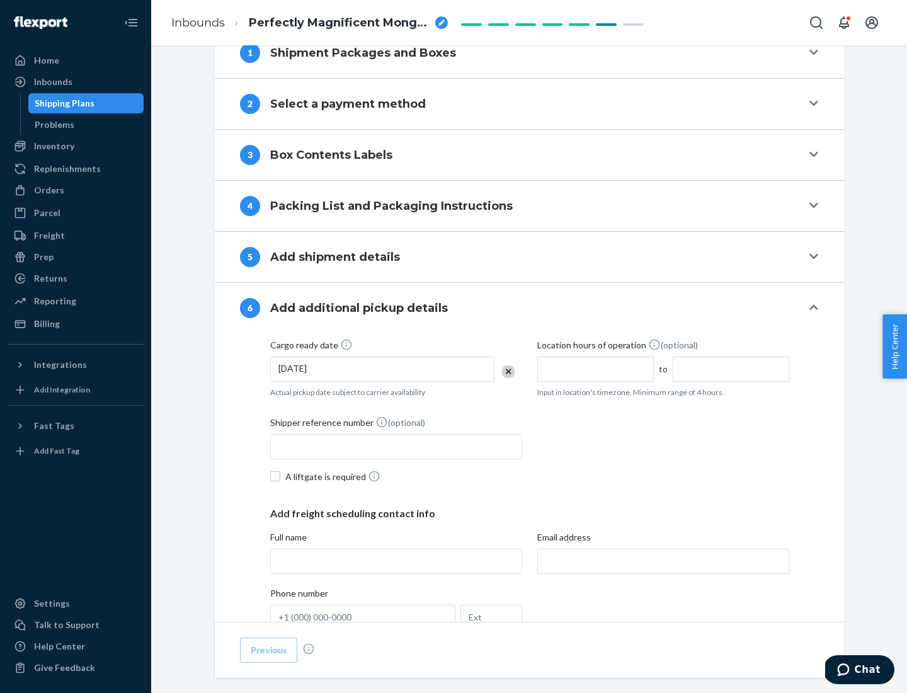
scroll to position [674, 0]
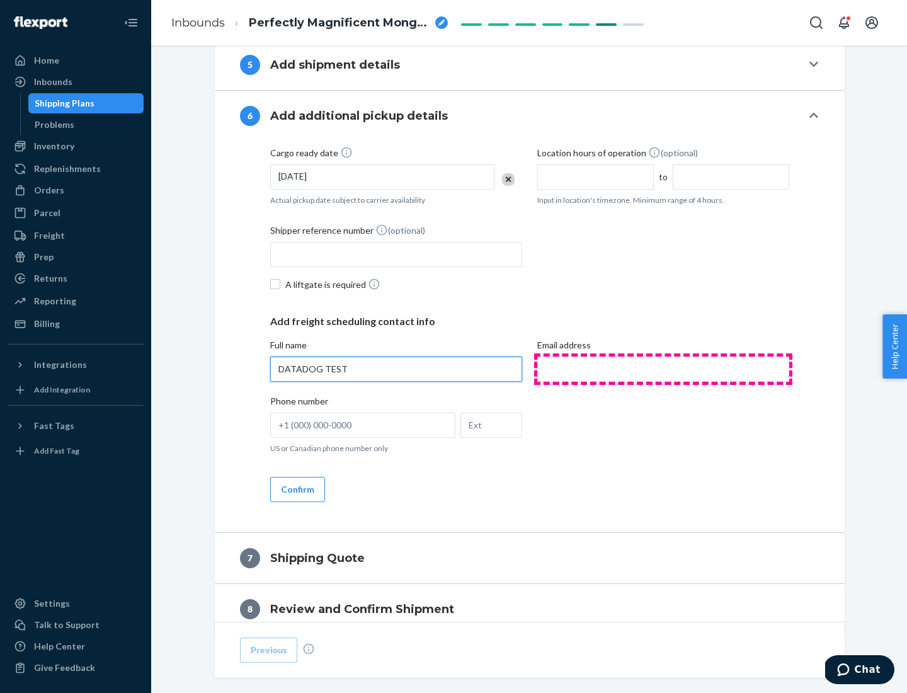
type input "DATADOG TEST"
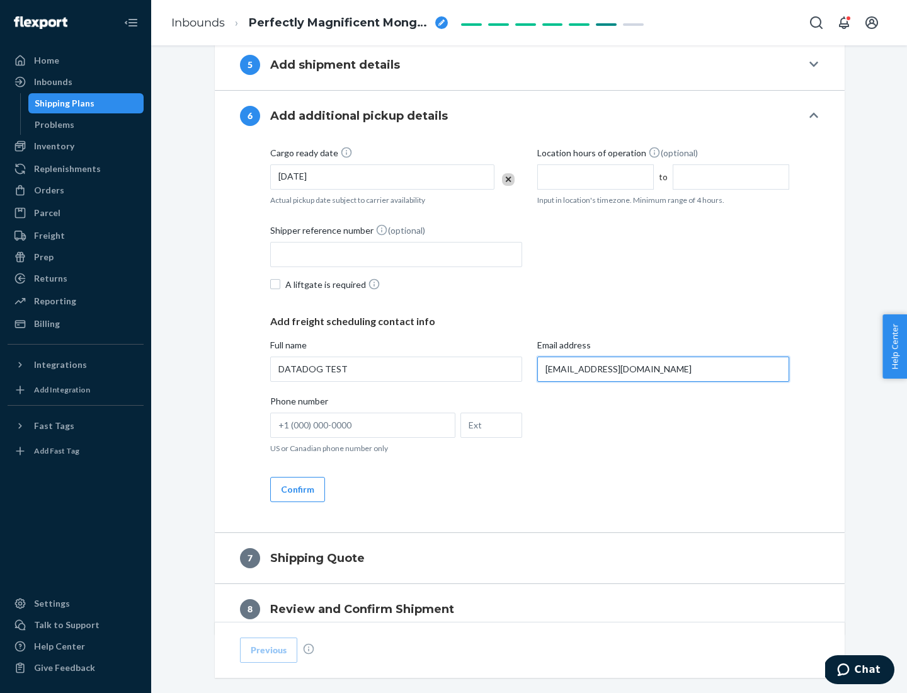
scroll to position [730, 0]
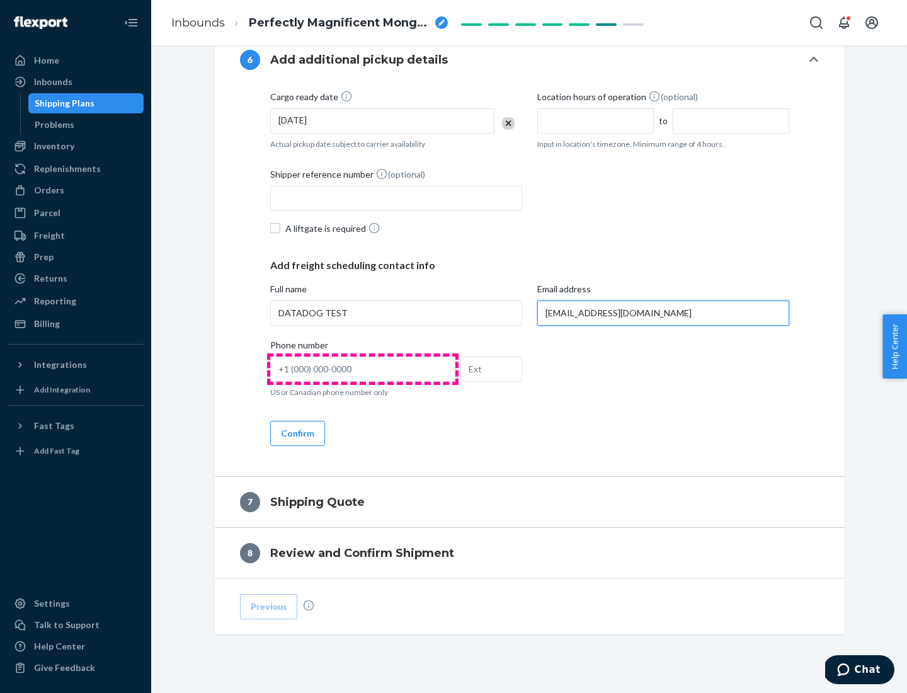
type input "[EMAIL_ADDRESS][DOMAIN_NAME]"
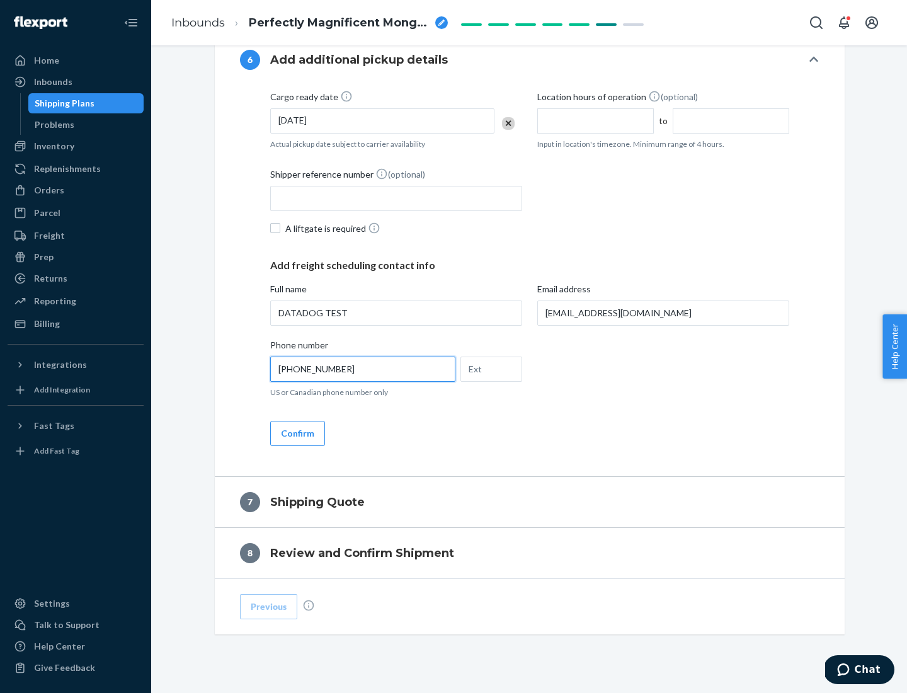
scroll to position [756, 0]
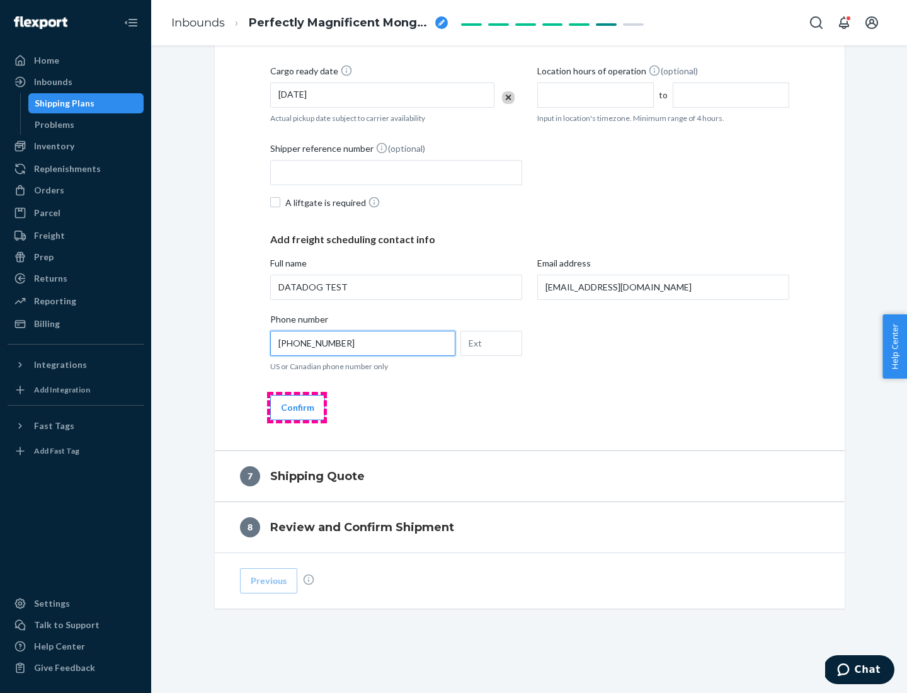
type input "[PHONE_NUMBER]"
click at [297, 407] on button "Confirm" at bounding box center [297, 407] width 55 height 25
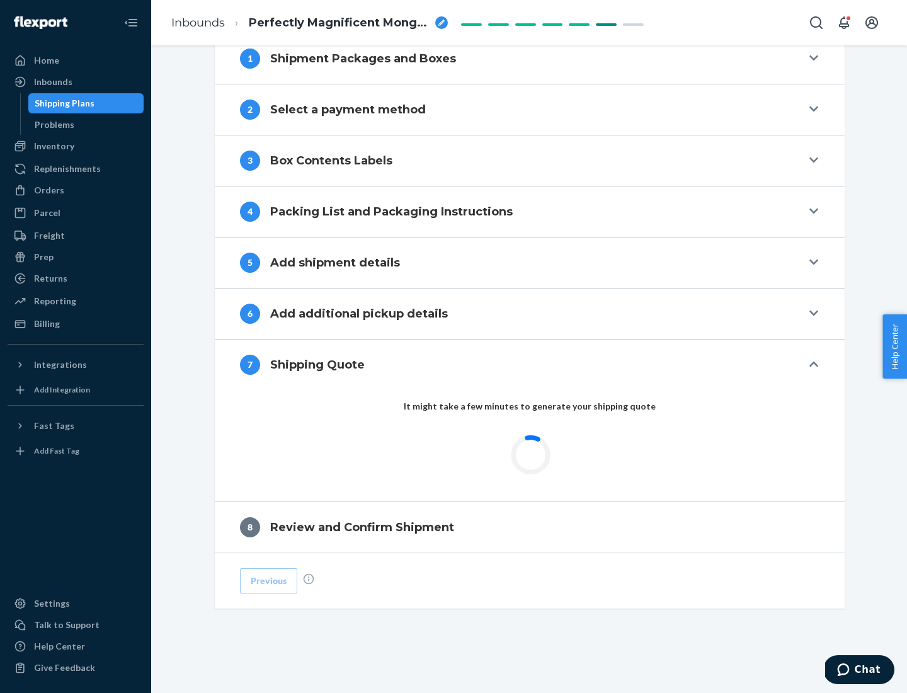
scroll to position [522, 0]
